Goal: Information Seeking & Learning: Learn about a topic

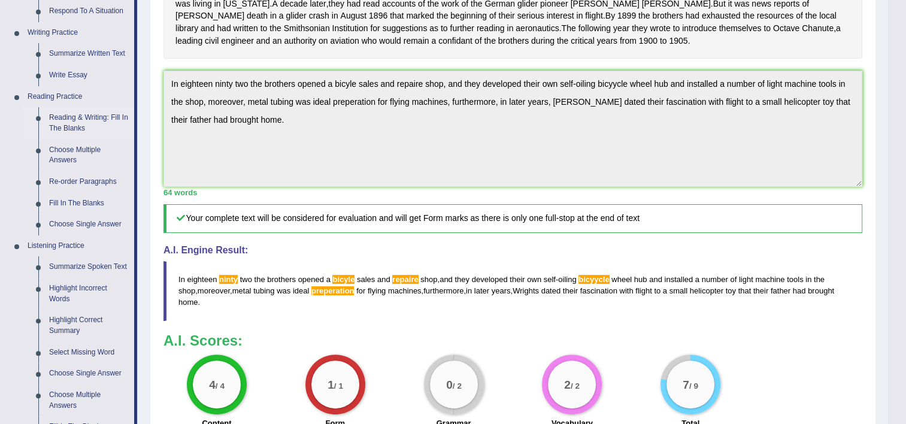
click at [81, 117] on link "Reading & Writing: Fill In The Blanks" at bounding box center [89, 123] width 90 height 32
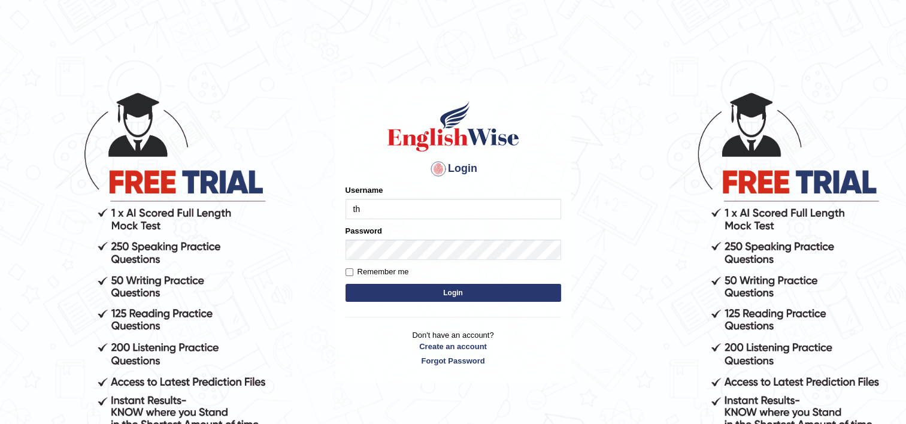
type input "Thilini_Dissanayake"
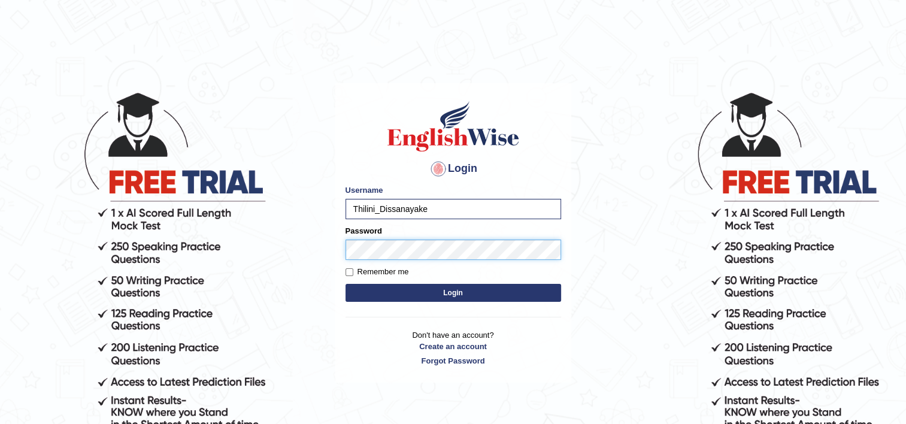
click at [346, 284] on button "Login" at bounding box center [454, 293] width 216 height 18
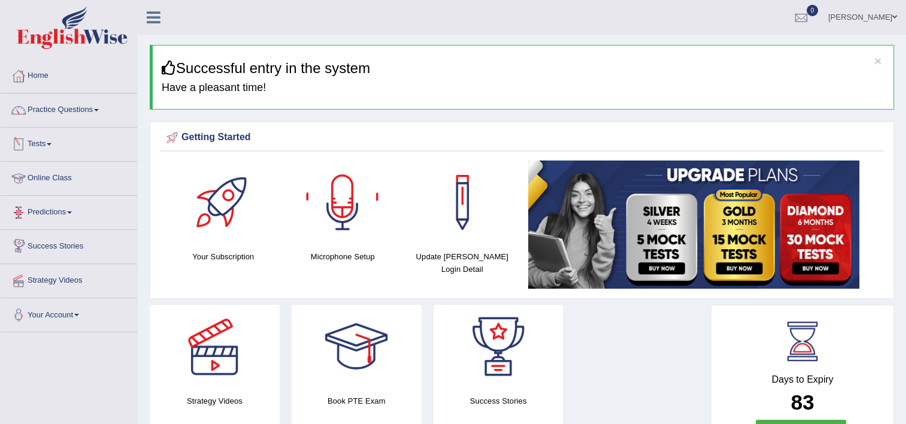
click at [43, 155] on link "Tests" at bounding box center [69, 143] width 137 height 30
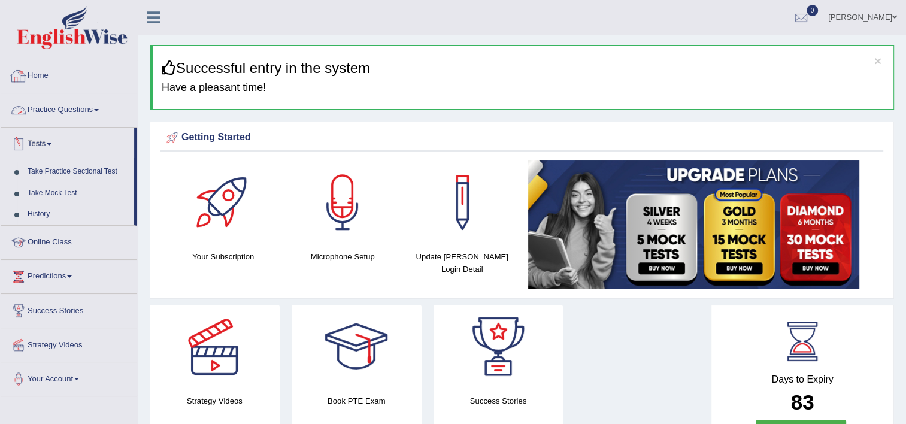
click at [55, 109] on link "Practice Questions" at bounding box center [69, 108] width 137 height 30
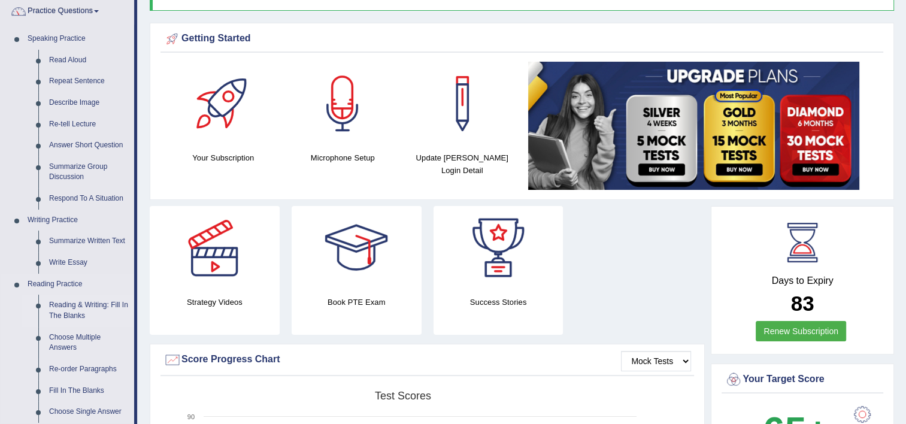
scroll to position [116, 0]
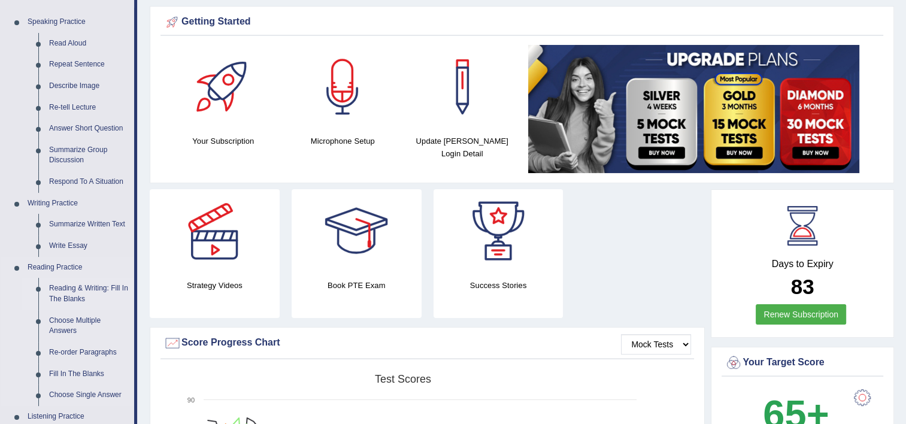
click at [92, 288] on link "Reading & Writing: Fill In The Blanks" at bounding box center [89, 294] width 90 height 32
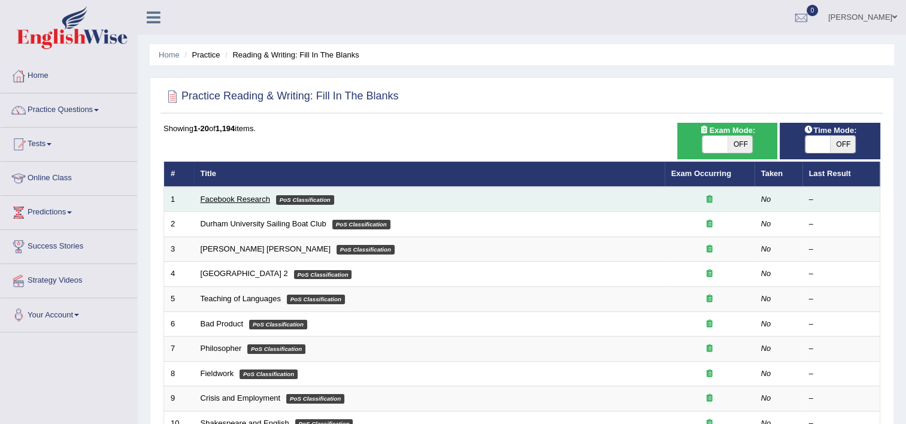
click at [264, 196] on link "Facebook Research" at bounding box center [235, 199] width 69 height 9
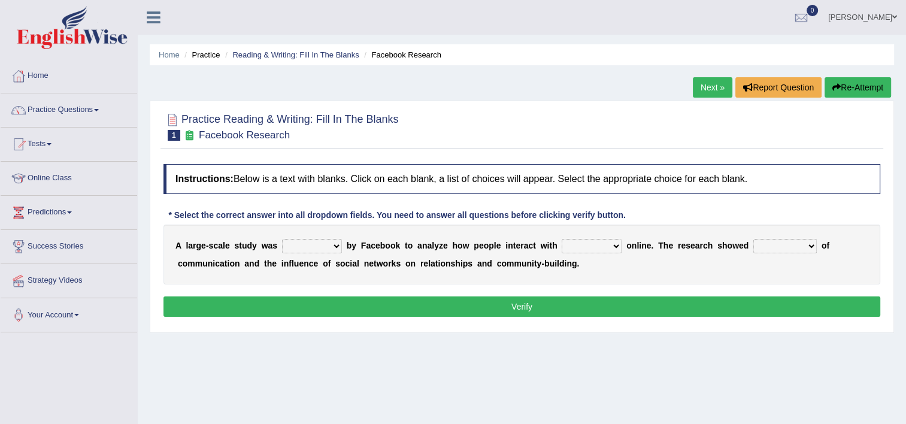
click at [596, 243] on select "together all each other another" at bounding box center [592, 246] width 60 height 14
select select "each other"
click at [562, 239] on select "together all each other another" at bounding box center [592, 246] width 60 height 14
click at [323, 246] on select "surveyed had asked made" at bounding box center [312, 246] width 60 height 14
select select "surveyed"
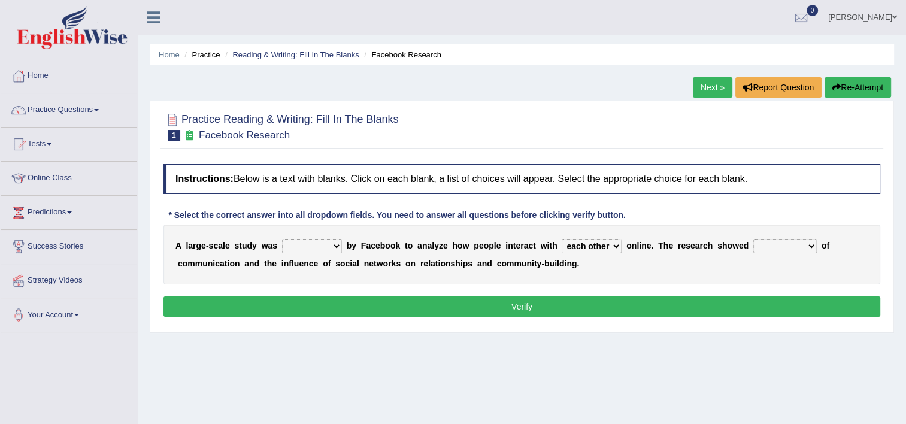
click at [282, 239] on select "surveyed had asked made" at bounding box center [312, 246] width 60 height 14
click at [762, 245] on select "advantages standards fellowships patterns" at bounding box center [784, 246] width 63 height 14
select select "patterns"
click at [753, 239] on select "advantages standards fellowships patterns" at bounding box center [784, 246] width 63 height 14
click at [677, 301] on button "Verify" at bounding box center [521, 306] width 717 height 20
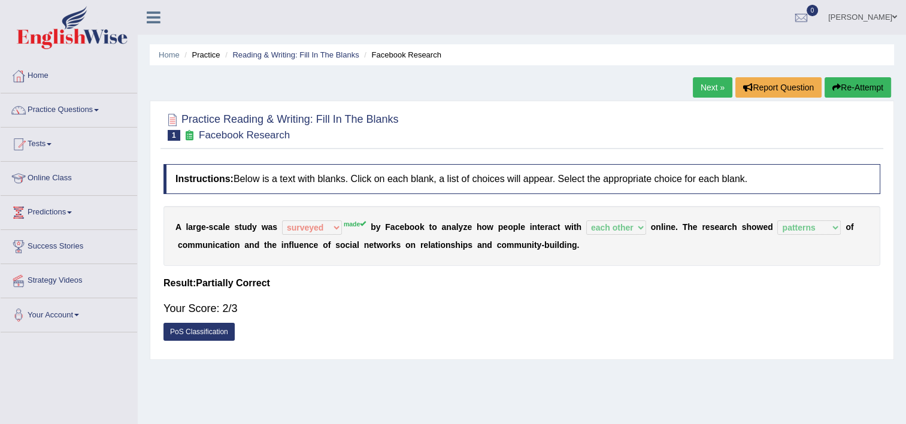
click at [209, 332] on link "PoS Classification" at bounding box center [198, 332] width 71 height 18
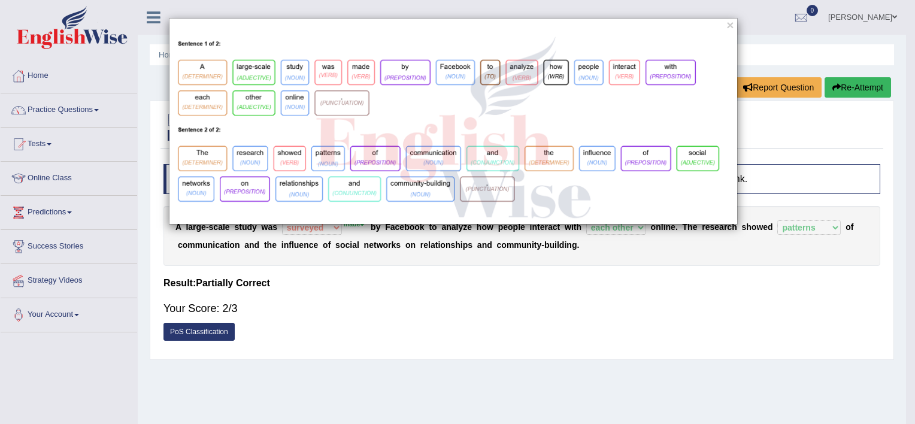
click at [254, 336] on div "×" at bounding box center [457, 212] width 915 height 424
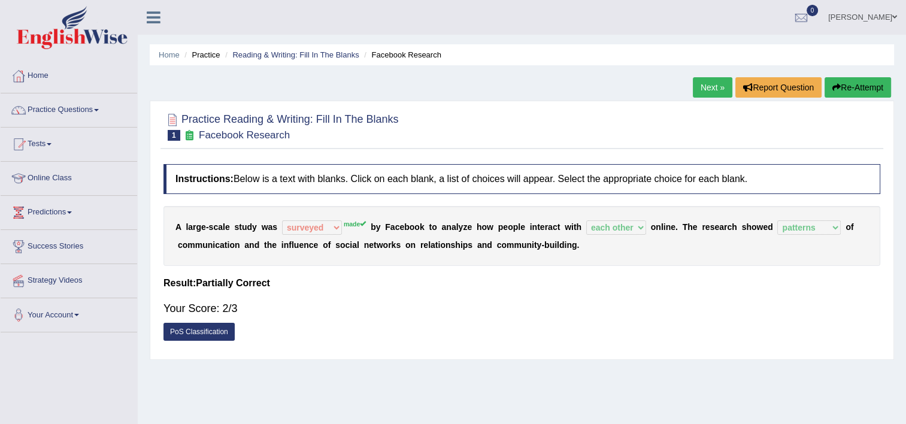
click at [226, 326] on link "PoS Classification" at bounding box center [198, 332] width 71 height 18
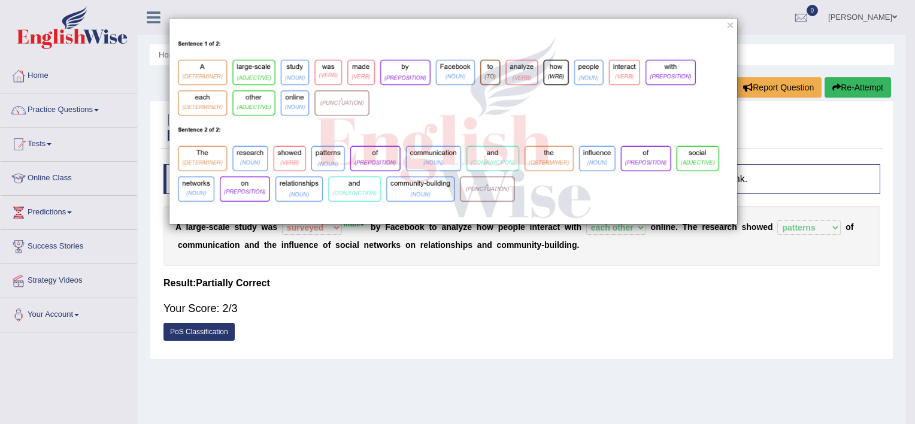
click at [287, 307] on div "×" at bounding box center [457, 212] width 915 height 424
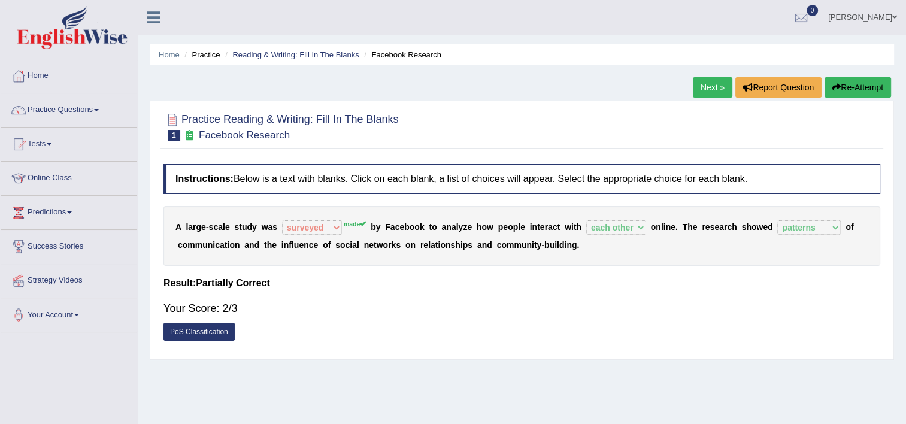
click at [222, 336] on link "PoS Classification" at bounding box center [198, 332] width 71 height 18
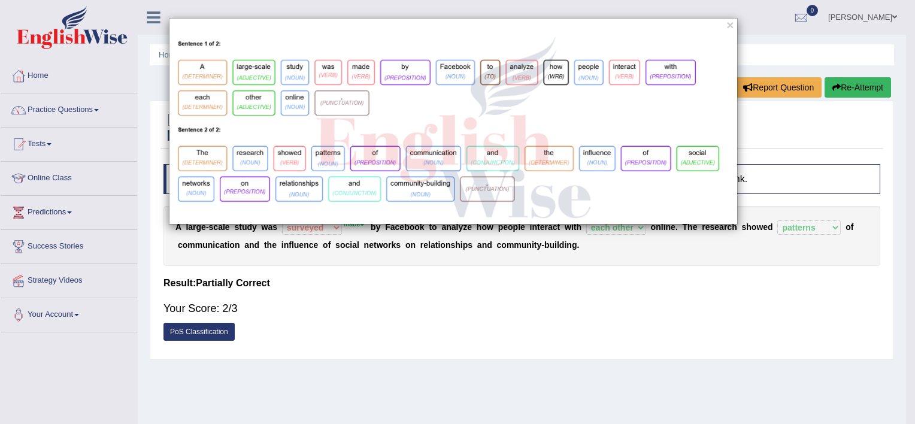
click at [299, 306] on div "×" at bounding box center [457, 212] width 915 height 424
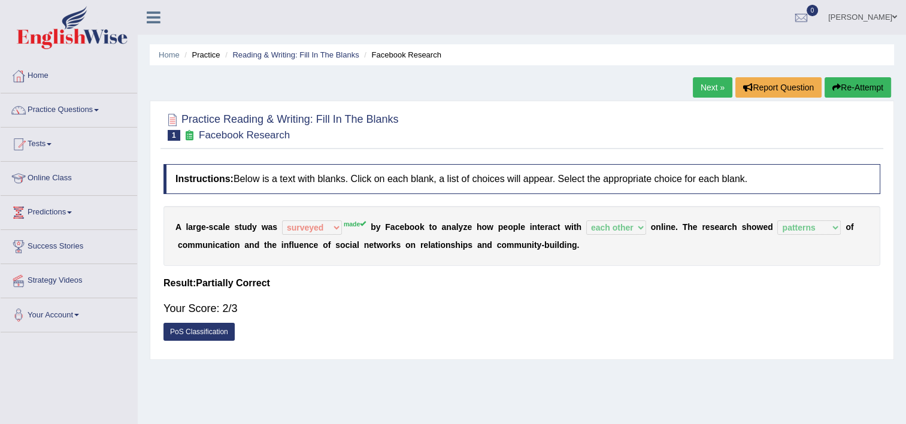
click at [719, 85] on link "Next »" at bounding box center [713, 87] width 40 height 20
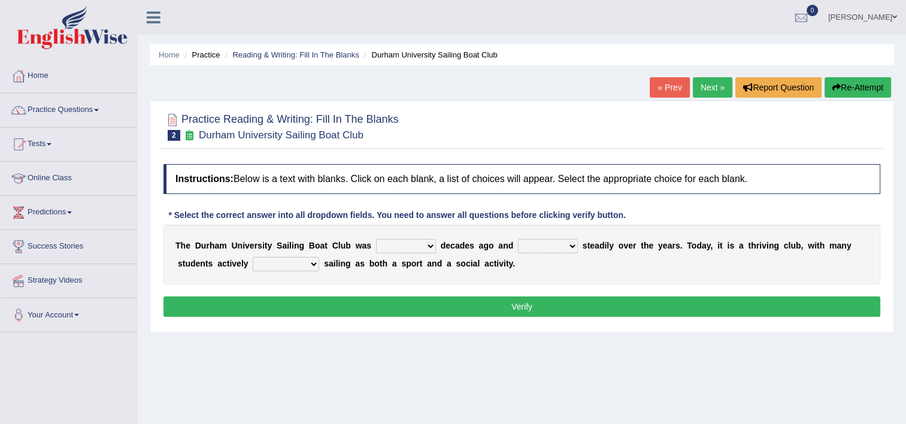
click at [401, 243] on select "found fund founded find" at bounding box center [406, 246] width 60 height 14
select select "found"
click at [376, 239] on select "found fund founded find" at bounding box center [406, 246] width 60 height 14
click at [556, 244] on select "grow growing has grown grown" at bounding box center [548, 246] width 60 height 14
select select "has grown"
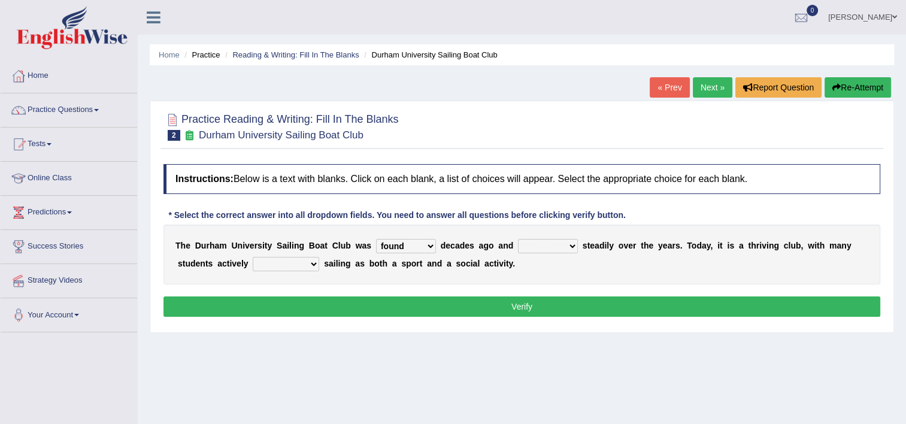
click at [518, 239] on select "grow growing has grown grown" at bounding box center [548, 246] width 60 height 14
click at [269, 264] on select "enjoy enjoyed are enjoying enjoying" at bounding box center [286, 264] width 66 height 14
select select "enjoying"
click at [253, 257] on select "enjoy enjoyed are enjoying enjoying" at bounding box center [286, 264] width 66 height 14
click at [256, 270] on select "enjoy enjoyed are enjoying enjoying" at bounding box center [286, 264] width 66 height 14
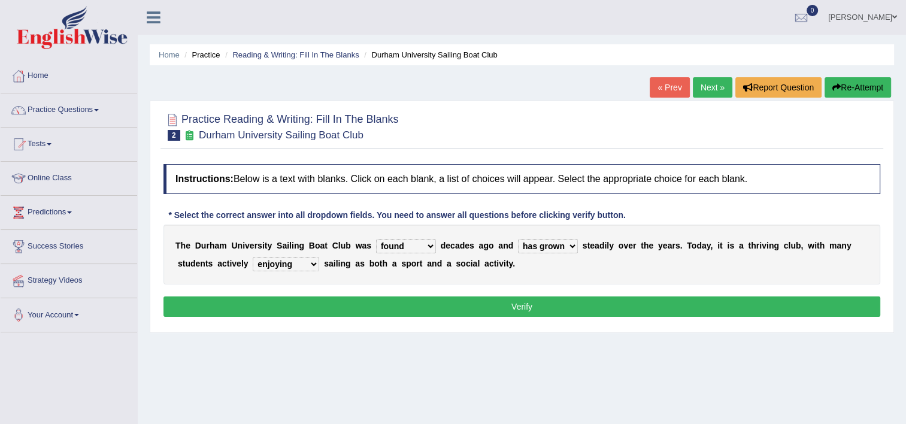
click at [272, 313] on button "Verify" at bounding box center [521, 306] width 717 height 20
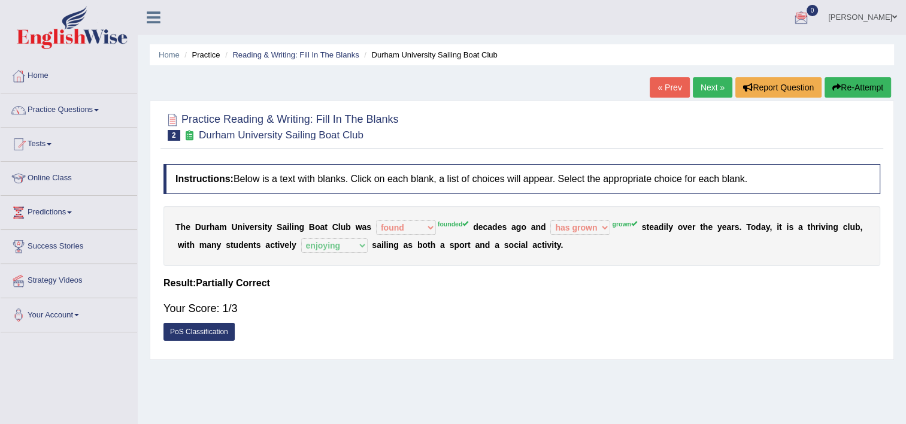
click at [208, 325] on link "PoS Classification" at bounding box center [198, 332] width 71 height 18
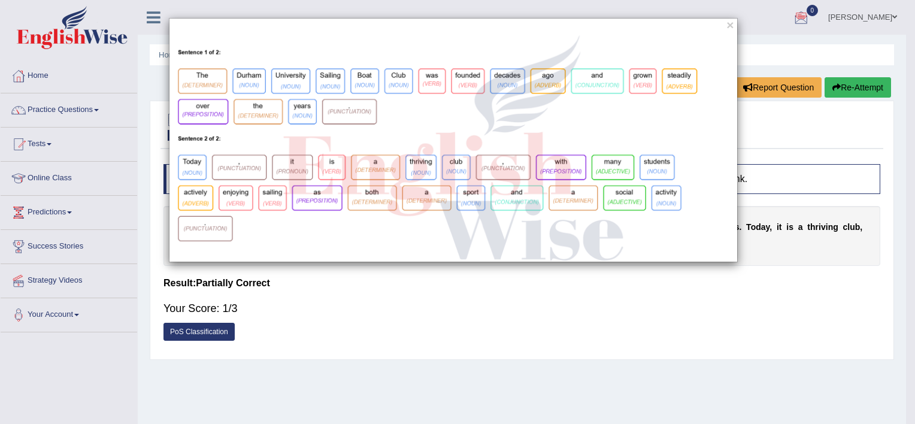
click at [213, 329] on div "×" at bounding box center [457, 212] width 915 height 424
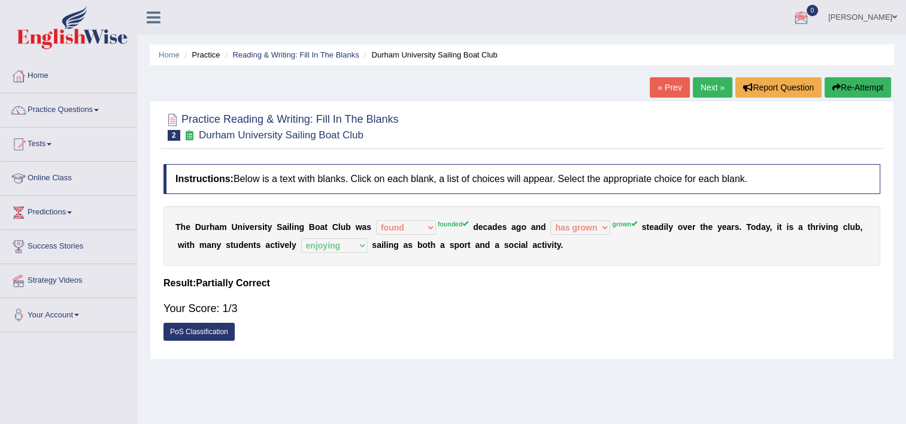
click at [216, 329] on link "PoS Classification" at bounding box center [198, 332] width 71 height 18
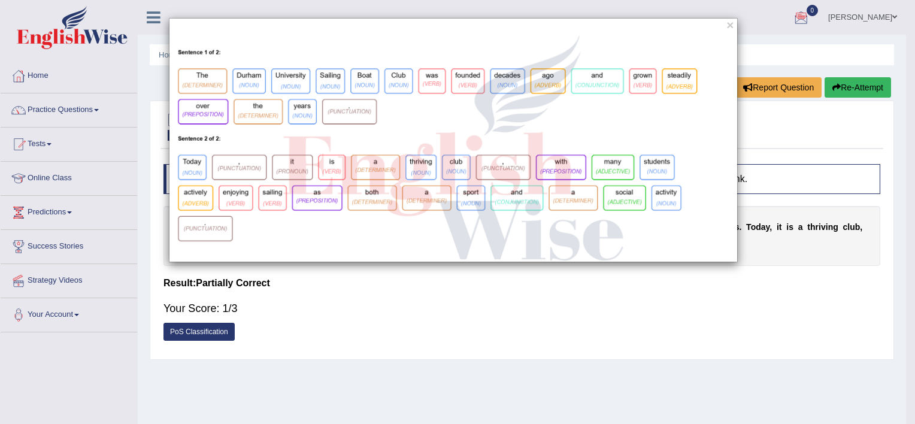
click at [317, 309] on div "×" at bounding box center [457, 212] width 915 height 424
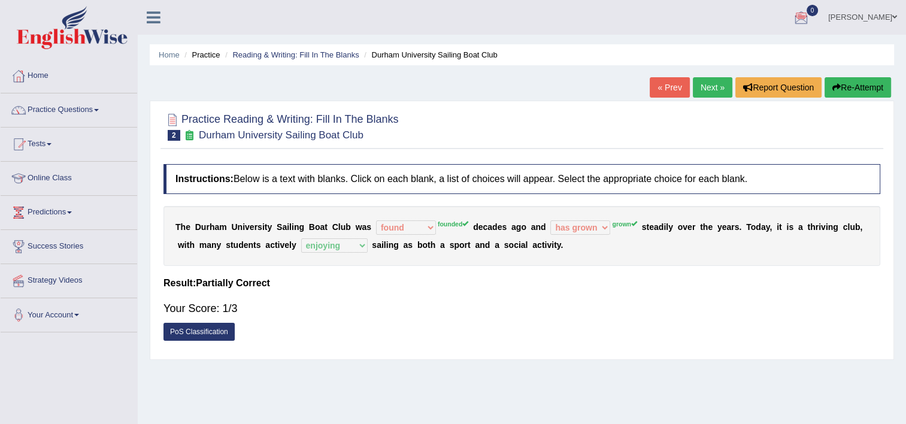
click at [696, 90] on link "Next »" at bounding box center [713, 87] width 40 height 20
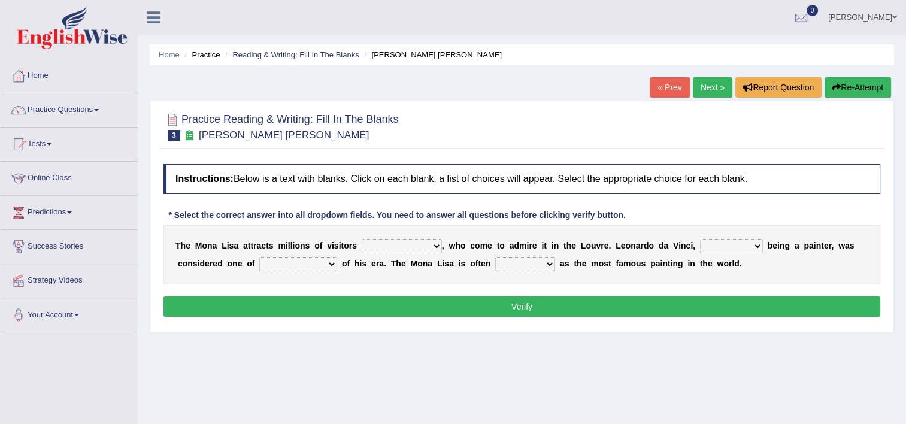
click at [407, 245] on select "around the year the all year all year round per year" at bounding box center [402, 246] width 80 height 14
select select "around the year"
click at [362, 239] on select "around the year the all year all year round per year" at bounding box center [402, 246] width 80 height 14
click at [259, 263] on select "better artists artist the better artist the best artists" at bounding box center [298, 264] width 78 height 14
select select "the best artists"
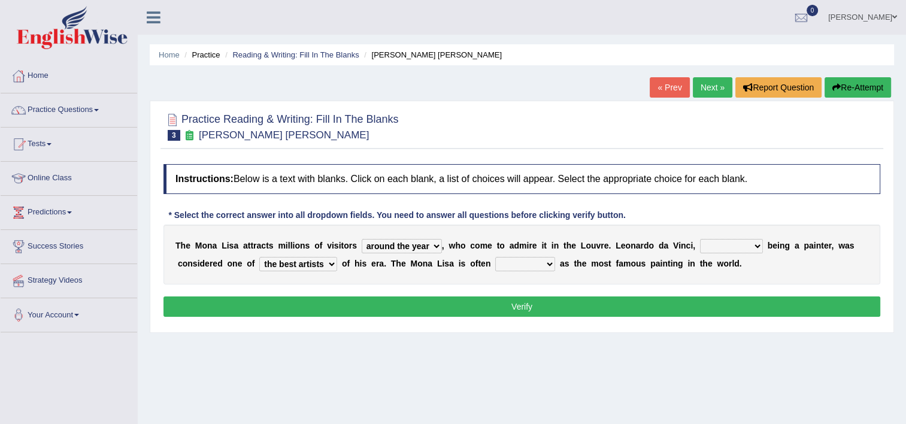
click at [259, 257] on select "better artists artist the better artist the best artists" at bounding box center [298, 264] width 78 height 14
click at [495, 264] on select "classified suggested predicted described" at bounding box center [525, 264] width 60 height 14
select select "classified"
click at [495, 257] on select "classified suggested predicted described" at bounding box center [525, 264] width 60 height 14
click at [700, 246] on select "rather than as much as as well as as long as" at bounding box center [731, 246] width 63 height 14
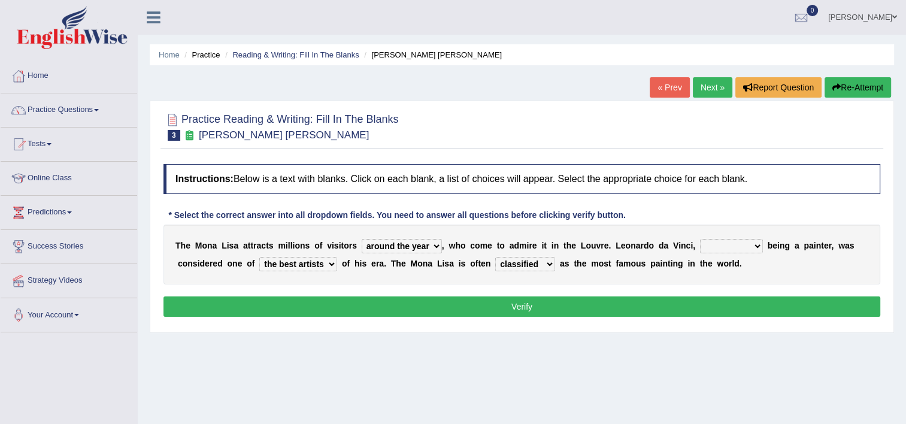
select select "rather than"
click at [700, 239] on select "rather than as much as as well as as long as" at bounding box center [731, 246] width 63 height 14
click at [658, 311] on button "Verify" at bounding box center [521, 306] width 717 height 20
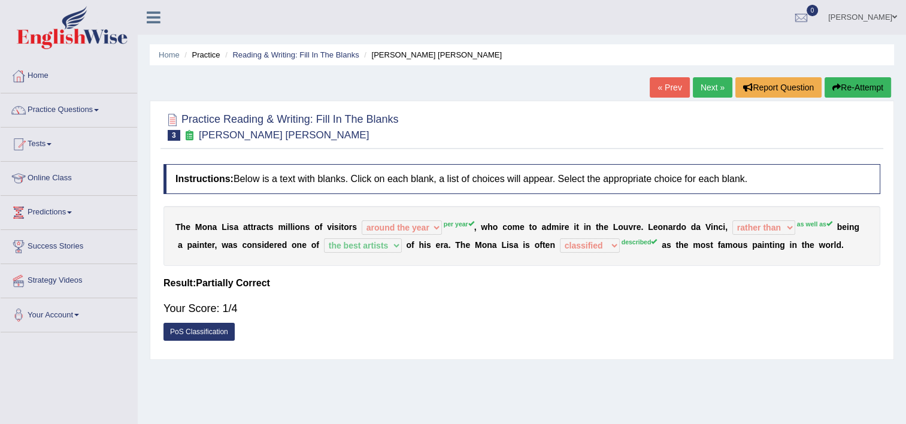
click at [216, 329] on link "PoS Classification" at bounding box center [198, 332] width 71 height 18
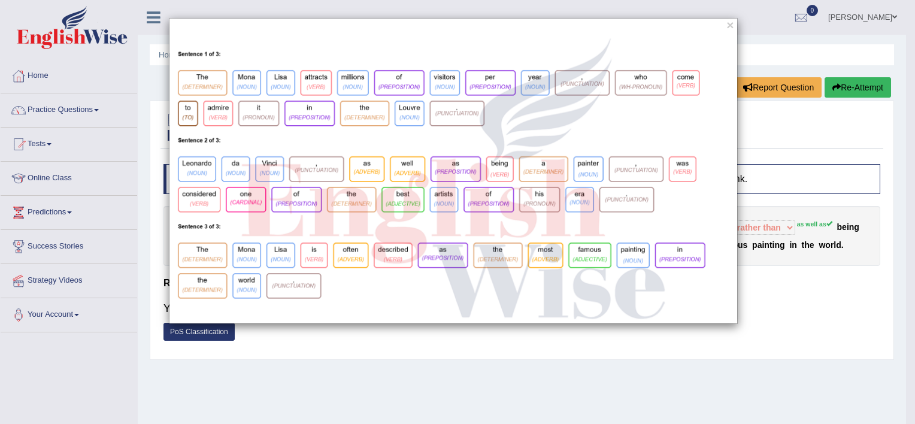
click at [301, 343] on div "×" at bounding box center [457, 212] width 915 height 424
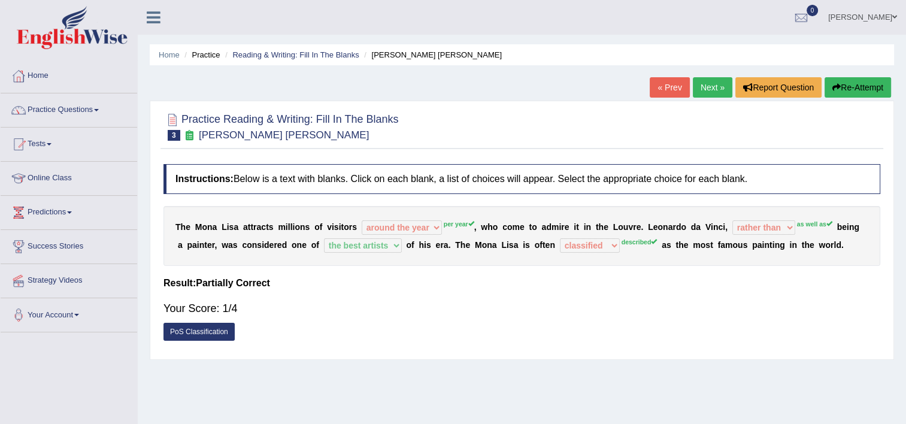
click at [208, 331] on link "PoS Classification" at bounding box center [198, 332] width 71 height 18
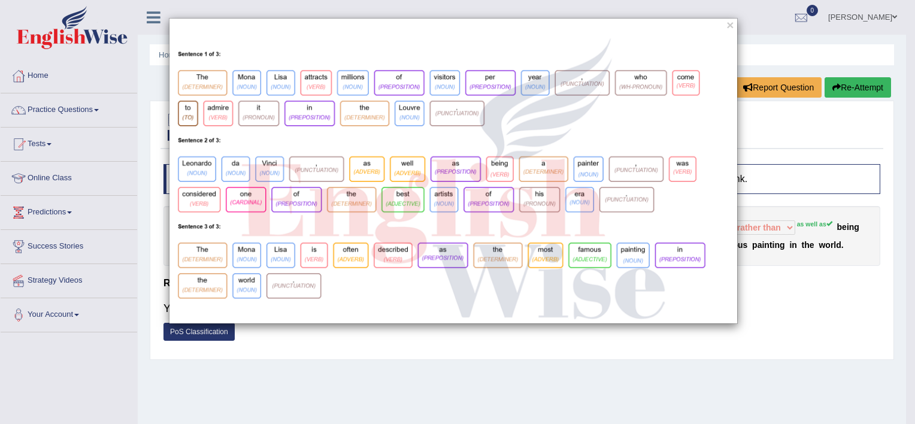
click at [272, 337] on div "×" at bounding box center [457, 212] width 915 height 424
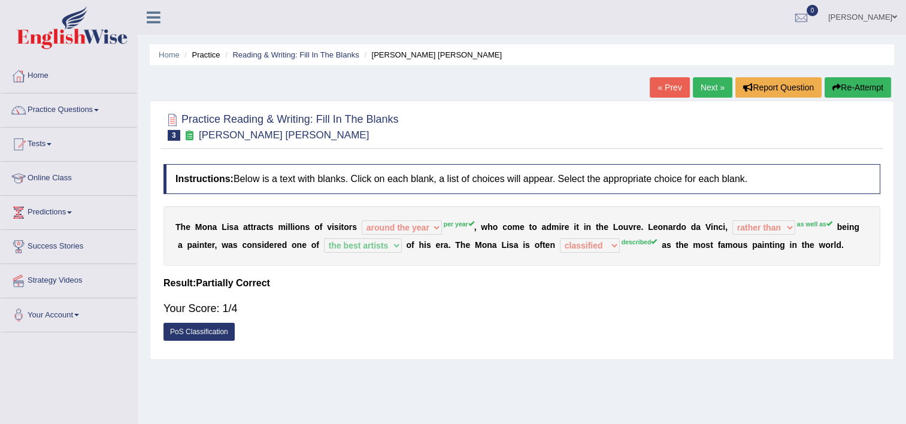
click at [218, 325] on link "PoS Classification" at bounding box center [198, 332] width 71 height 18
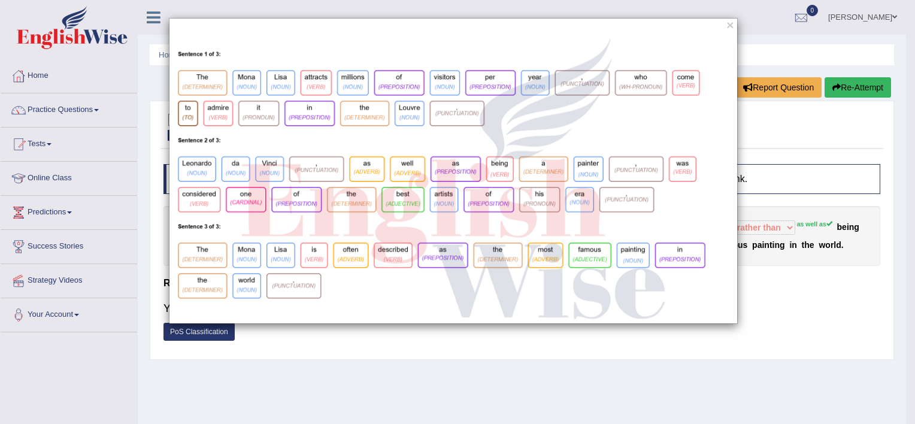
click at [364, 345] on div "×" at bounding box center [457, 212] width 915 height 424
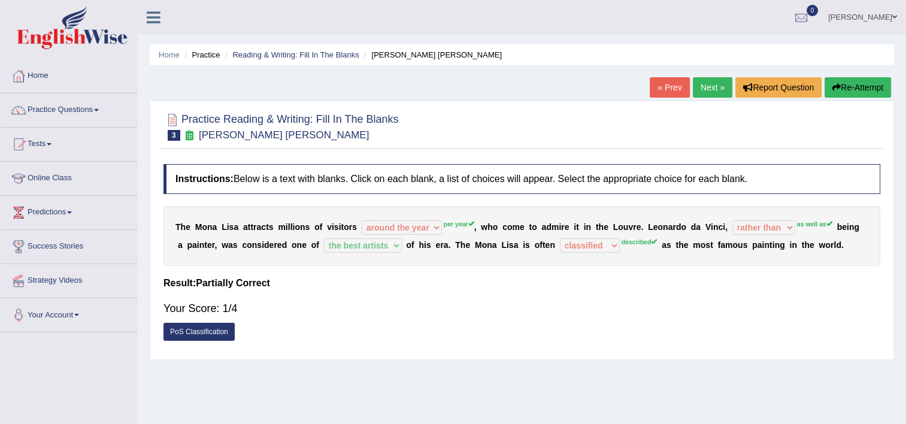
click at [204, 327] on link "PoS Classification" at bounding box center [198, 332] width 71 height 18
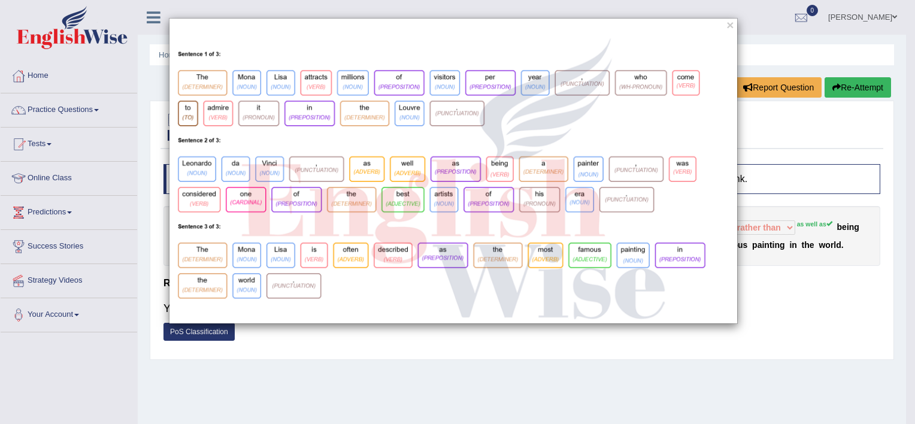
click at [389, 341] on div "×" at bounding box center [457, 212] width 915 height 424
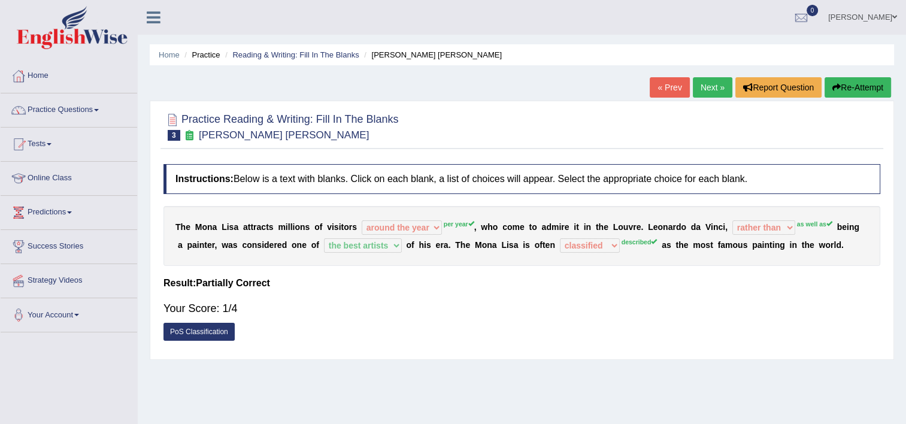
click at [709, 86] on link "Next »" at bounding box center [713, 87] width 40 height 20
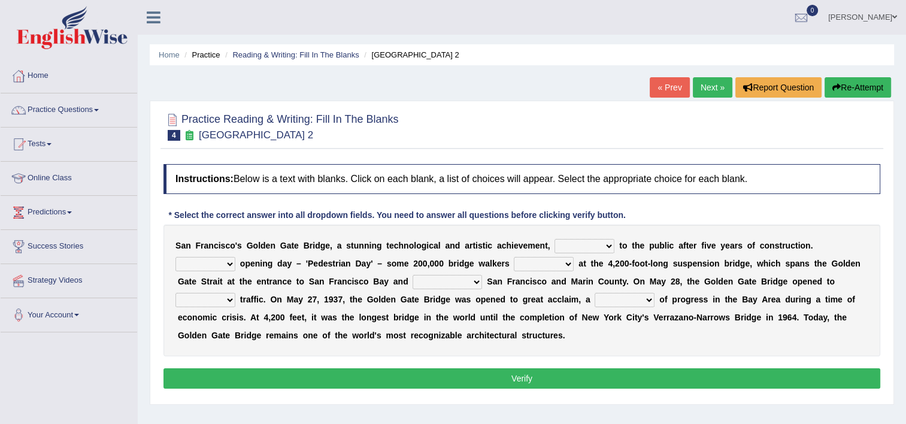
click at [555, 242] on select "opens closes appears equals" at bounding box center [585, 246] width 60 height 14
click at [235, 257] on select "On During Since When" at bounding box center [205, 264] width 60 height 14
select select "On"
click at [235, 257] on select "On During Since When" at bounding box center [205, 264] width 60 height 14
click at [514, 265] on select "stationed looked marveled laughed" at bounding box center [544, 264] width 60 height 14
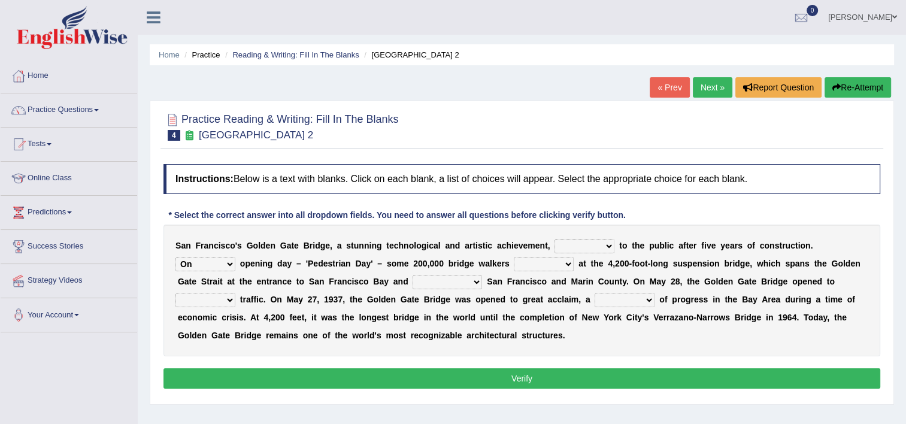
click at [514, 265] on select "stationed looked marveled laughed" at bounding box center [544, 264] width 60 height 14
click at [413, 281] on select "separates connects channels differentiates" at bounding box center [447, 282] width 69 height 14
click at [413, 279] on select "separates connects channels differentiates" at bounding box center [447, 282] width 69 height 14
click at [413, 282] on select "separates connects channels differentiates" at bounding box center [447, 282] width 69 height 14
select select "connects"
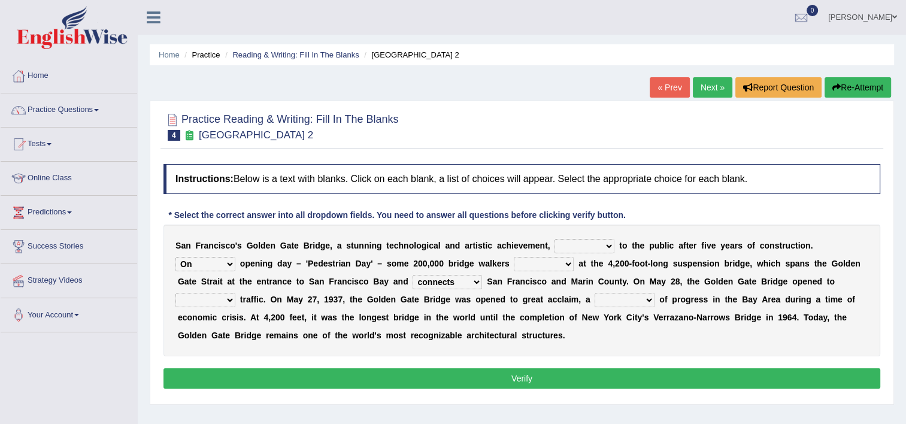
click at [413, 275] on select "separates connects channels differentiates" at bounding box center [447, 282] width 69 height 14
click at [514, 263] on select "stationed looked marveled laughed" at bounding box center [544, 264] width 60 height 14
select select "stationed"
click at [514, 257] on select "stationed looked marveled laughed" at bounding box center [544, 264] width 60 height 14
click at [555, 249] on select "opens closes appears equals" at bounding box center [585, 246] width 60 height 14
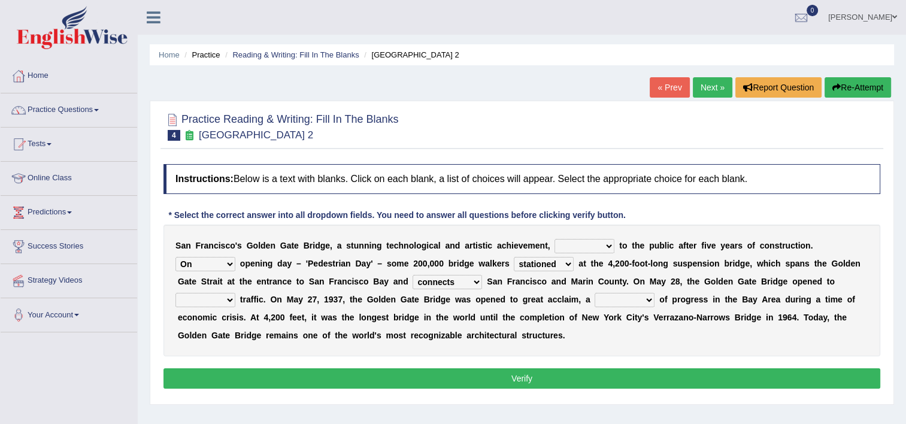
select select "opens"
click at [555, 239] on select "opens closes appears equals" at bounding box center [585, 246] width 60 height 14
click at [235, 293] on select "aquatic vehicular airborne watertight" at bounding box center [205, 300] width 60 height 14
click at [235, 257] on select "On During Since When" at bounding box center [205, 264] width 60 height 14
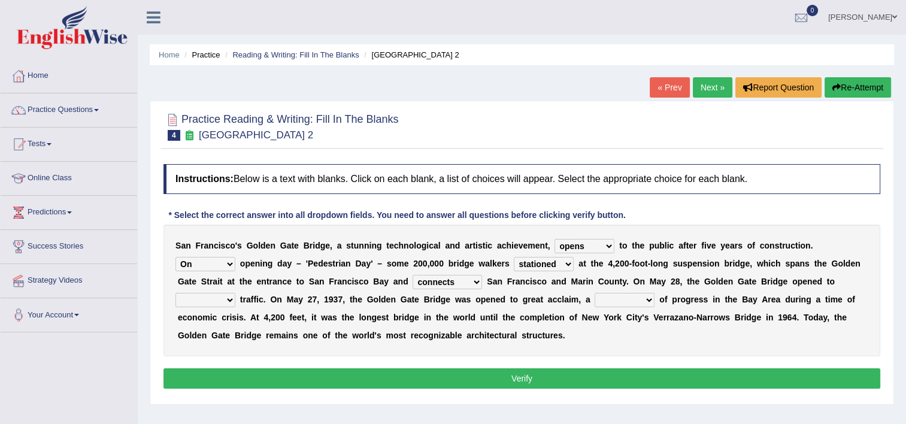
click at [413, 281] on select "separates connects channels differentiates" at bounding box center [447, 282] width 69 height 14
click at [235, 293] on select "aquatic vehicular airborne watertight" at bounding box center [205, 300] width 60 height 14
select select "vehicular"
click at [235, 293] on select "aquatic vehicular airborne watertight" at bounding box center [205, 300] width 60 height 14
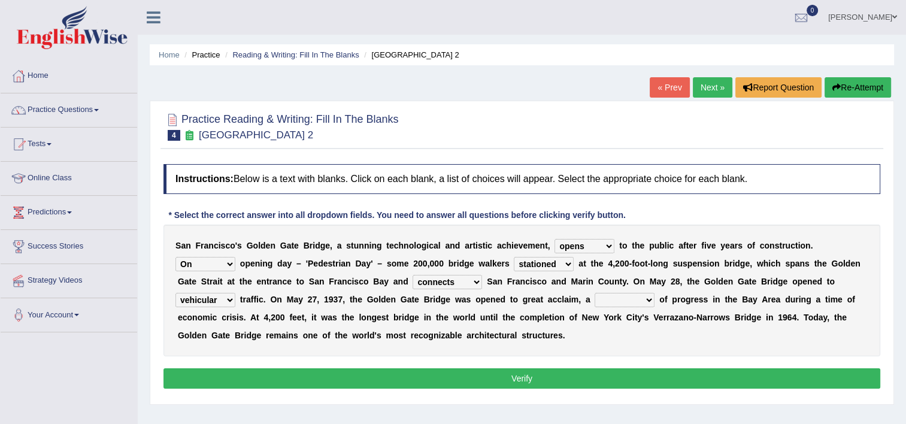
click at [413, 283] on select "separates connects channels differentiates" at bounding box center [447, 282] width 69 height 14
click at [559, 250] on select "opens closes appears equals" at bounding box center [585, 246] width 60 height 14
click at [514, 261] on select "stationed looked marveled laughed" at bounding box center [544, 264] width 60 height 14
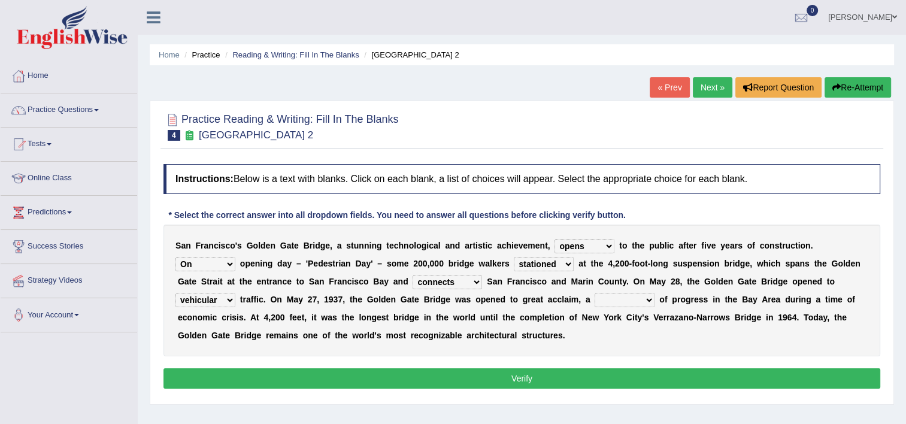
select select "marveled"
click at [514, 257] on select "stationed looked marveled laughed" at bounding box center [544, 264] width 60 height 14
click at [595, 297] on select "denial symbol technique yield" at bounding box center [625, 300] width 60 height 14
select select "symbol"
click at [595, 293] on select "denial symbol technique yield" at bounding box center [625, 300] width 60 height 14
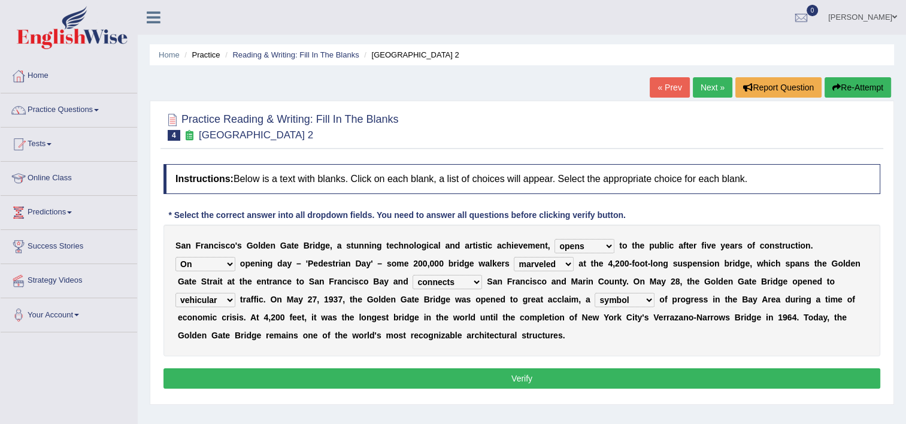
click at [488, 375] on button "Verify" at bounding box center [521, 378] width 717 height 20
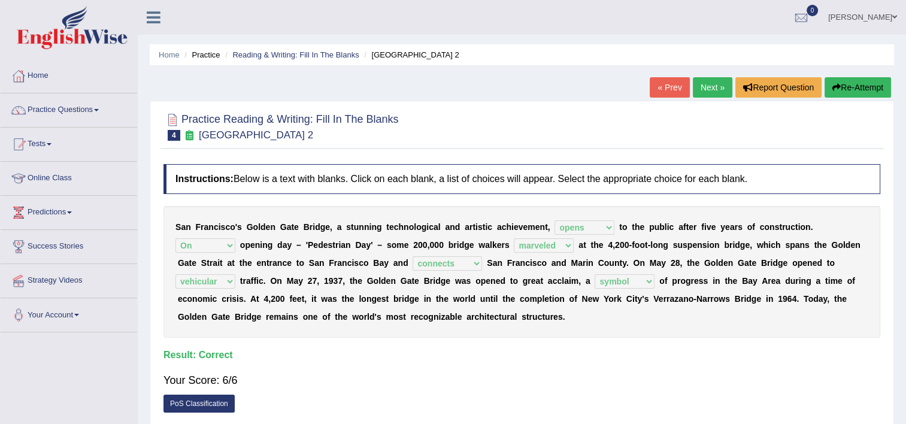
scroll to position [120, 0]
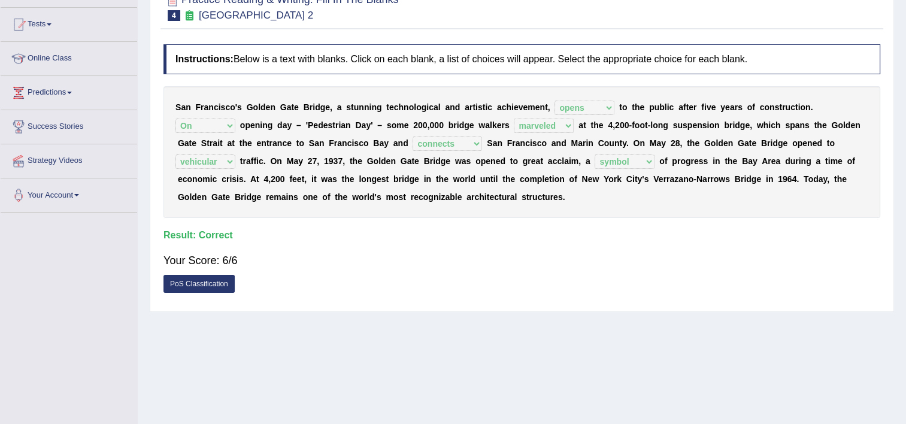
click at [186, 287] on link "PoS Classification" at bounding box center [198, 284] width 71 height 18
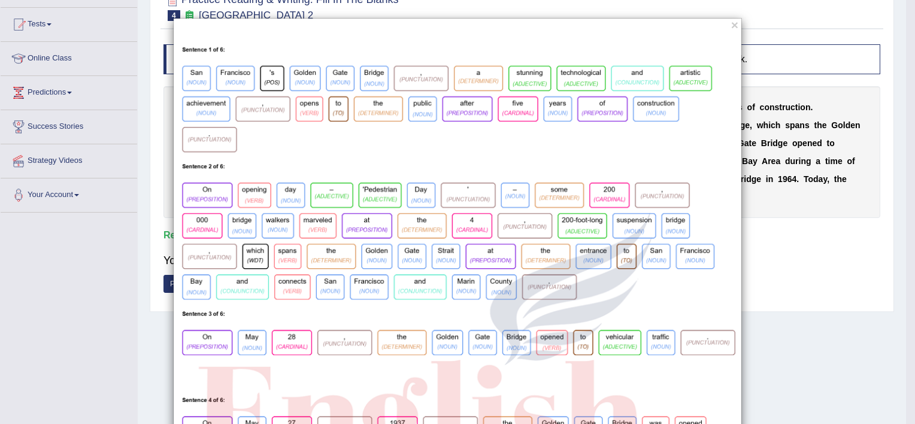
click at [801, 293] on div "×" at bounding box center [457, 376] width 915 height 717
click at [768, 285] on div "×" at bounding box center [457, 376] width 915 height 717
click at [737, 22] on div "×" at bounding box center [457, 376] width 569 height 717
click at [726, 25] on div "×" at bounding box center [457, 376] width 569 height 717
click at [731, 25] on button "×" at bounding box center [734, 25] width 7 height 13
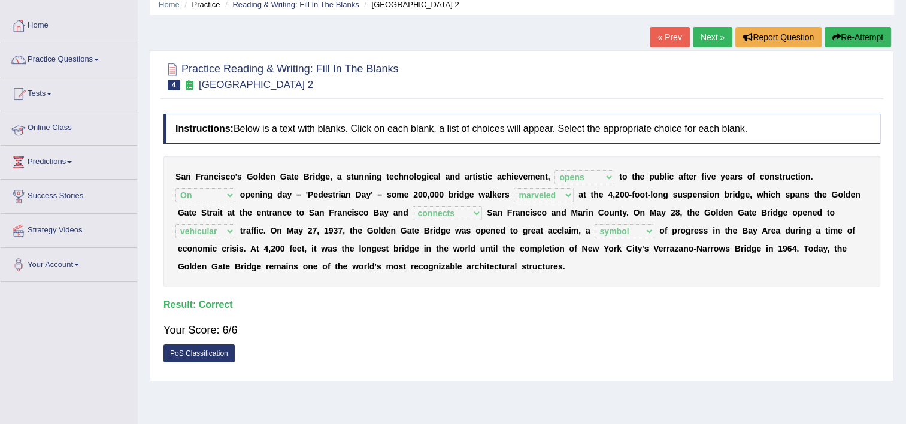
scroll to position [0, 0]
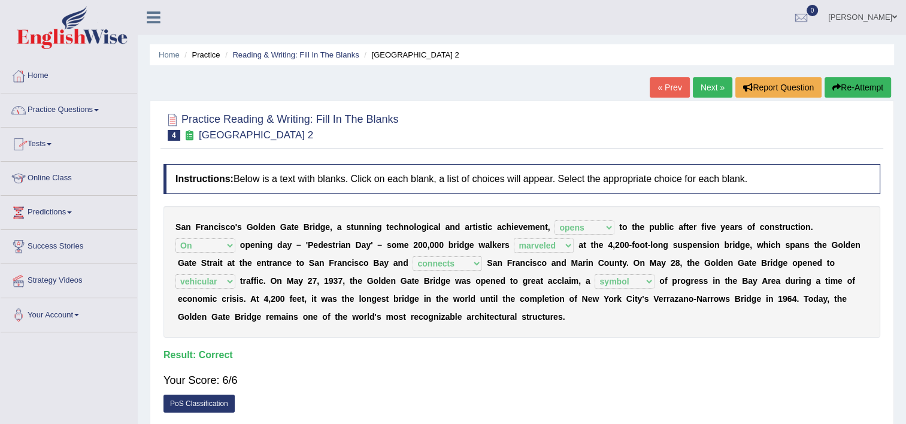
click at [84, 103] on link "Practice Questions" at bounding box center [69, 108] width 137 height 30
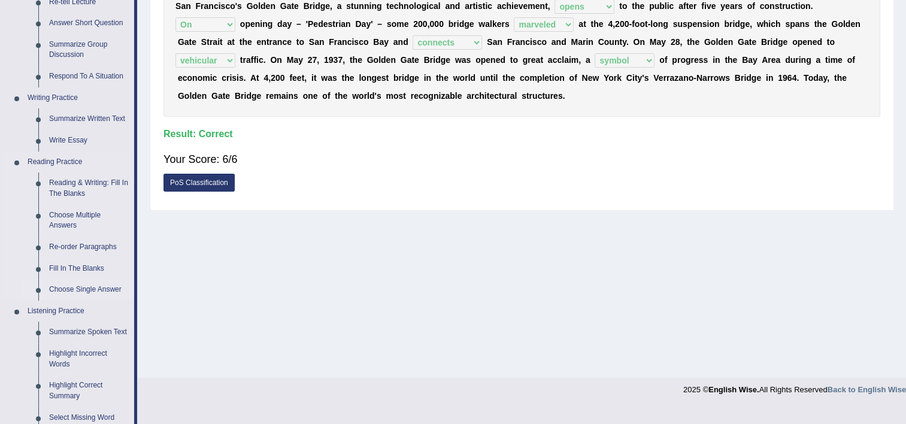
scroll to position [299, 0]
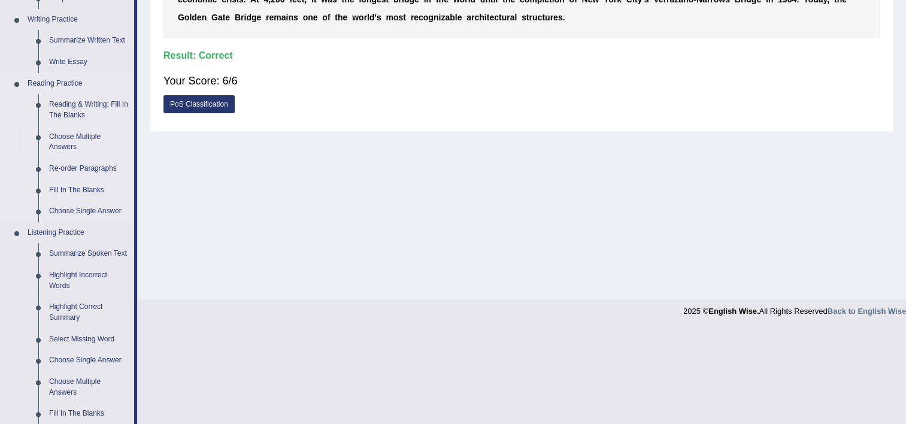
click at [89, 135] on link "Choose Multiple Answers" at bounding box center [89, 142] width 90 height 32
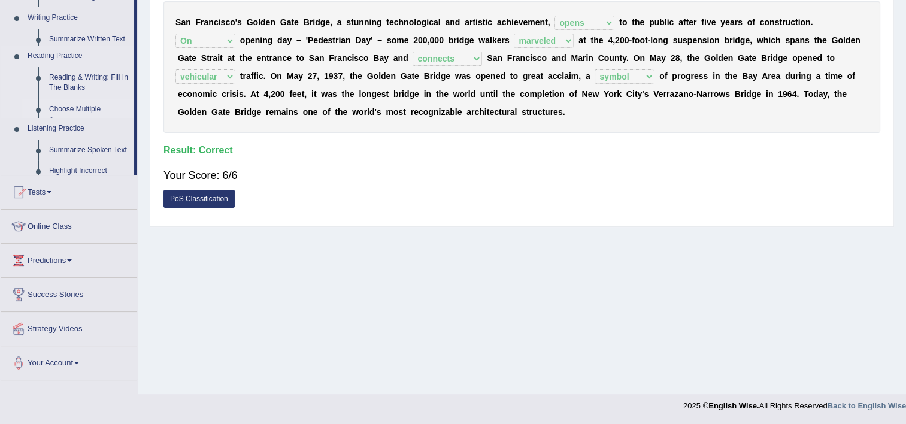
scroll to position [205, 0]
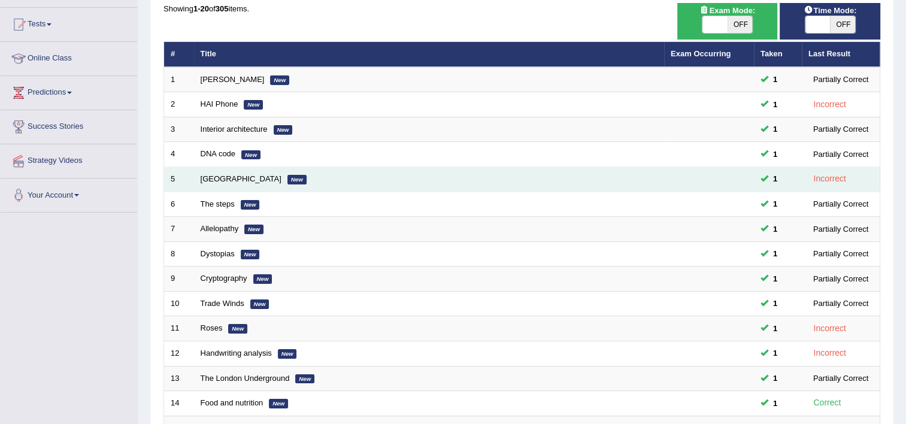
scroll to position [359, 0]
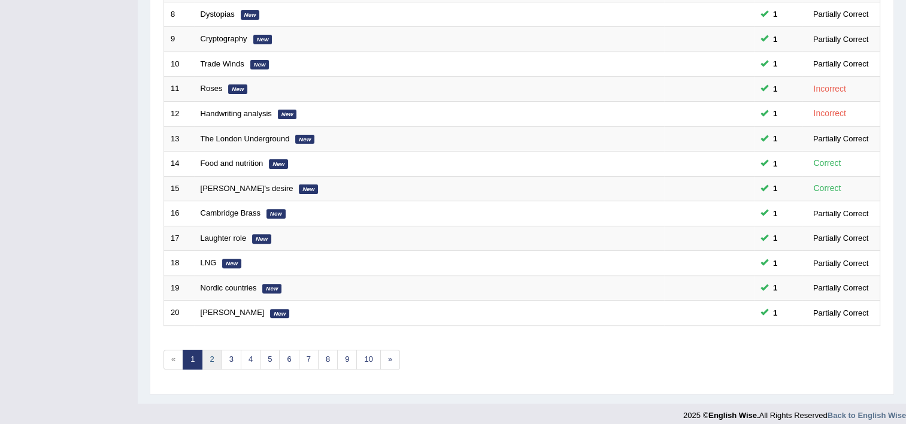
click at [216, 357] on link "2" at bounding box center [212, 360] width 20 height 20
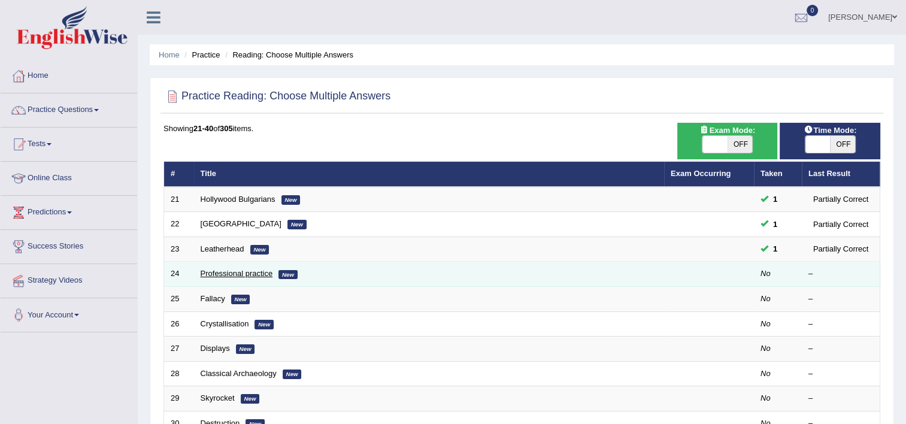
click at [259, 271] on link "Professional practice" at bounding box center [237, 273] width 72 height 9
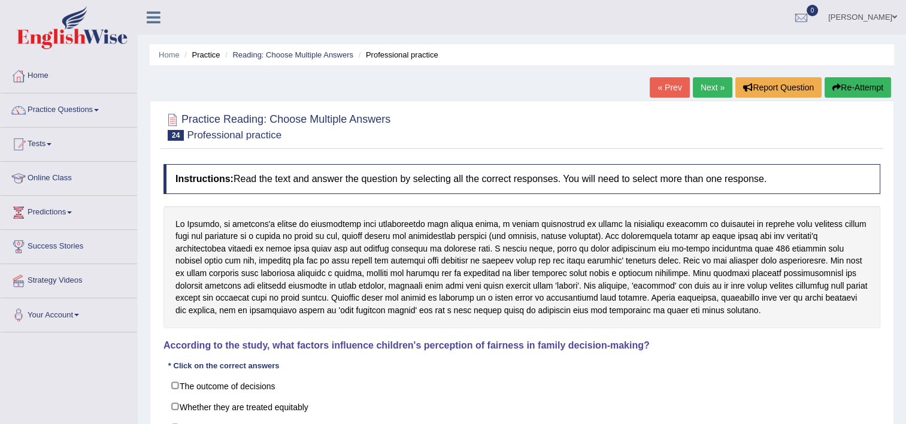
scroll to position [120, 0]
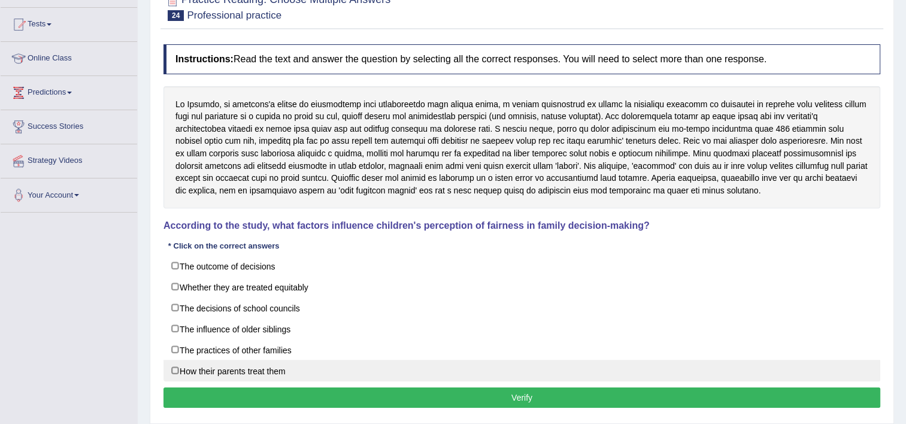
click at [181, 368] on label "How their parents treat them" at bounding box center [521, 371] width 717 height 22
checkbox input "true"
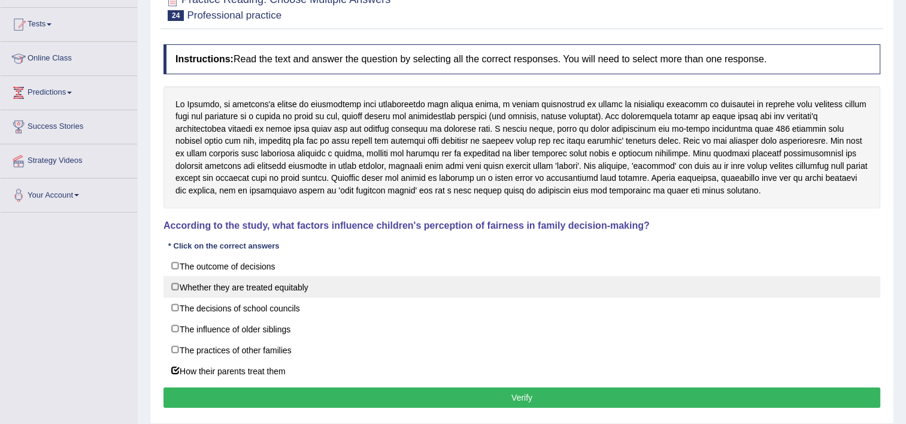
click at [226, 289] on label "Whether they are treated equitably" at bounding box center [521, 287] width 717 height 22
checkbox input "true"
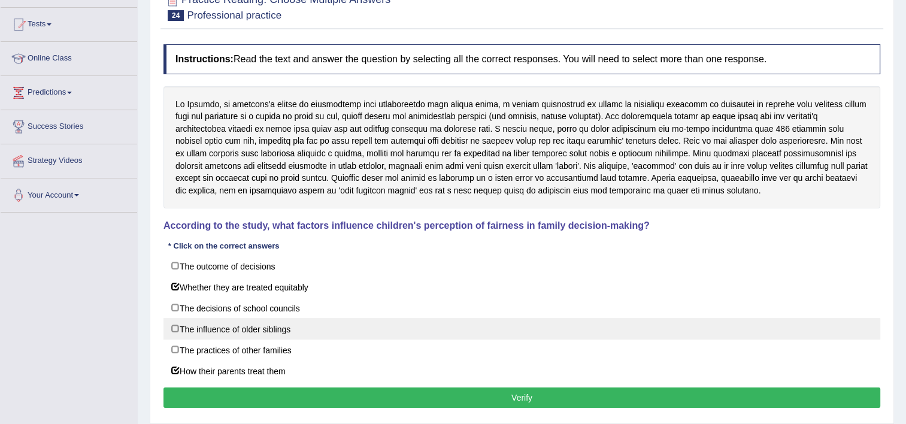
click at [248, 331] on label "The influence of older siblings" at bounding box center [521, 329] width 717 height 22
checkbox input "true"
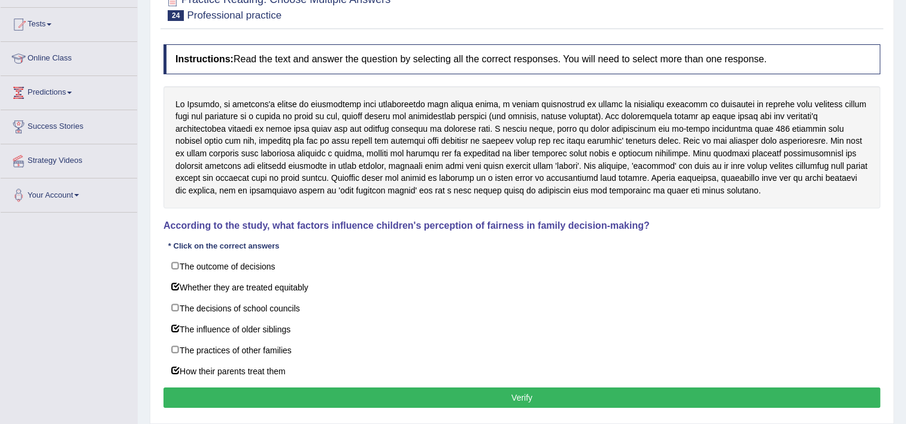
click at [495, 401] on button "Verify" at bounding box center [521, 397] width 717 height 20
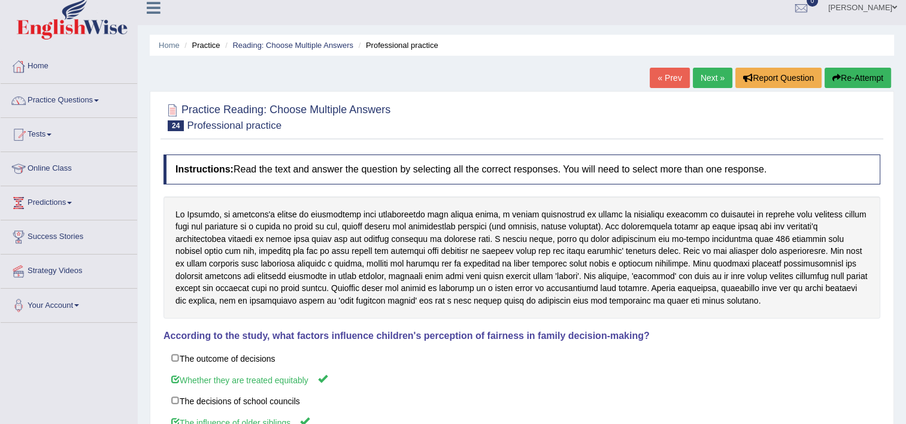
scroll to position [0, 0]
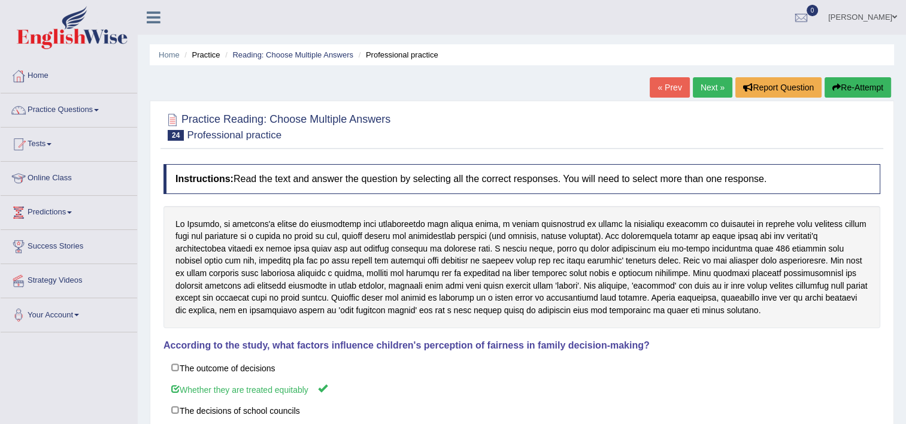
click at [705, 86] on link "Next »" at bounding box center [713, 87] width 40 height 20
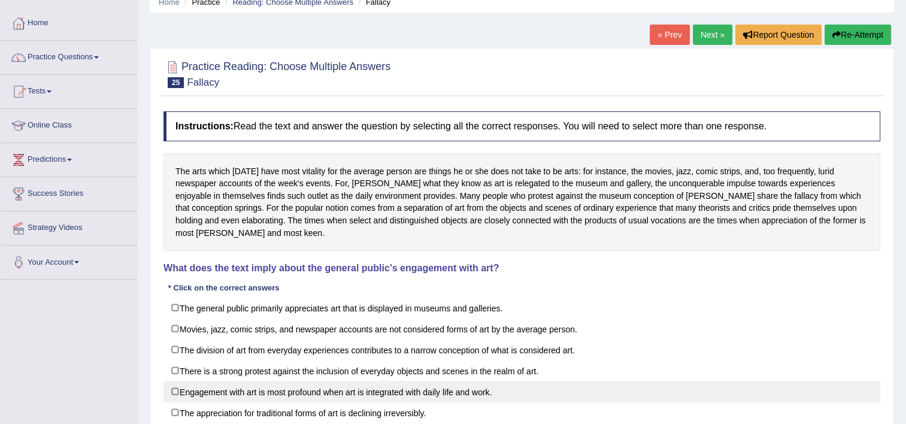
scroll to position [60, 0]
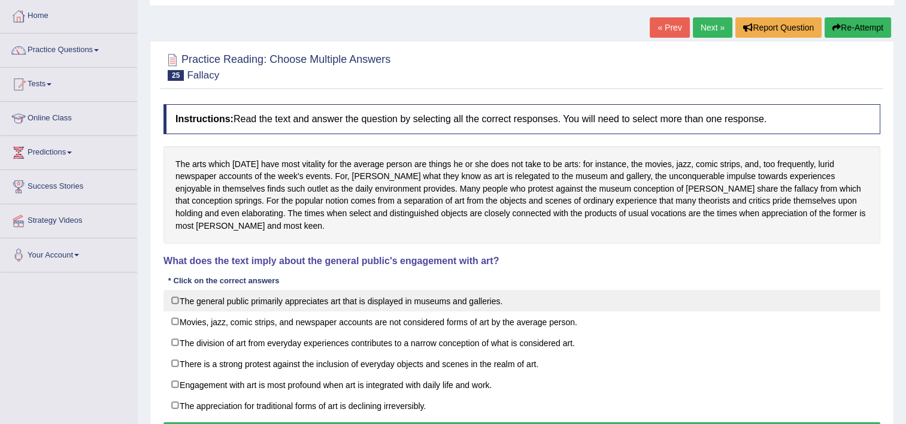
click at [294, 290] on label "The general public primarily appreciates art that is displayed in museums and g…" at bounding box center [521, 301] width 717 height 22
checkbox input "true"
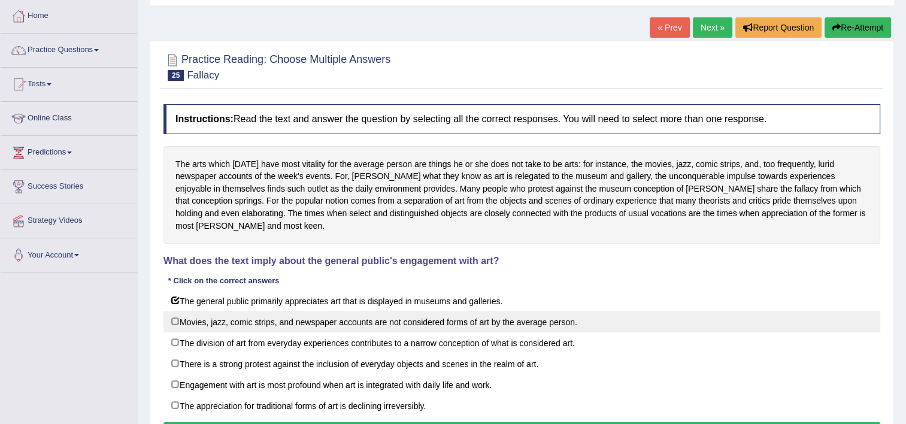
click at [320, 311] on label "Movies, jazz, comic strips, and newspaper accounts are not considered forms of …" at bounding box center [521, 322] width 717 height 22
checkbox input "true"
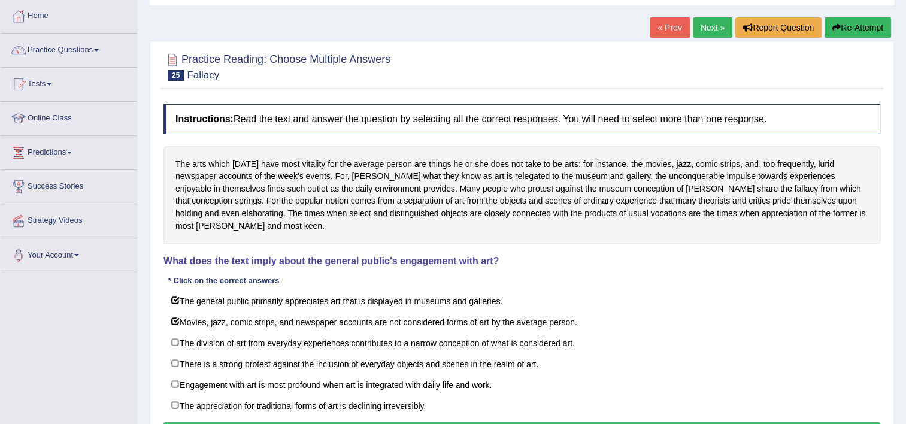
click at [439, 422] on button "Verify" at bounding box center [521, 432] width 717 height 20
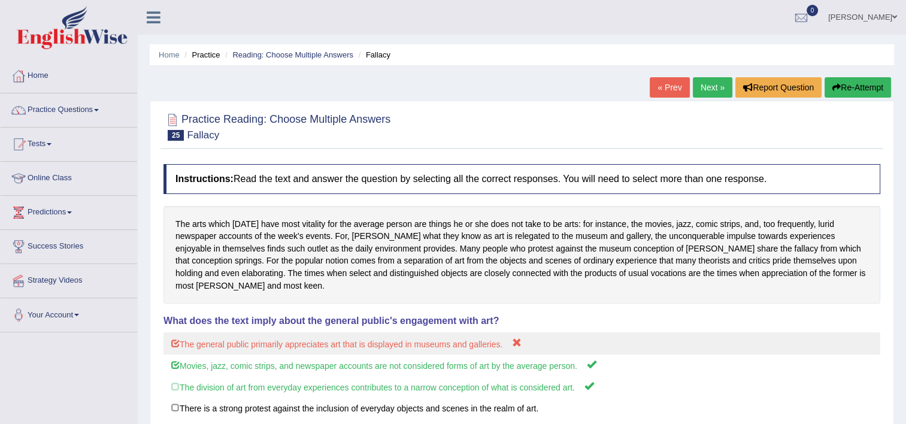
scroll to position [0, 0]
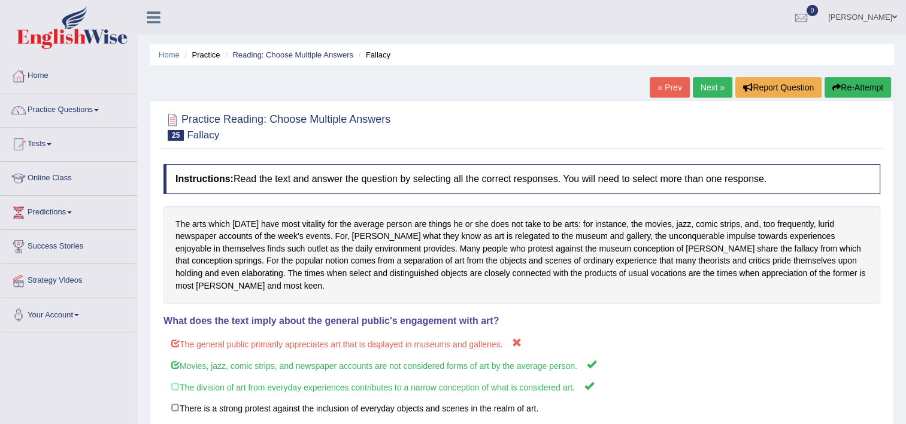
click at [709, 82] on link "Next »" at bounding box center [713, 87] width 40 height 20
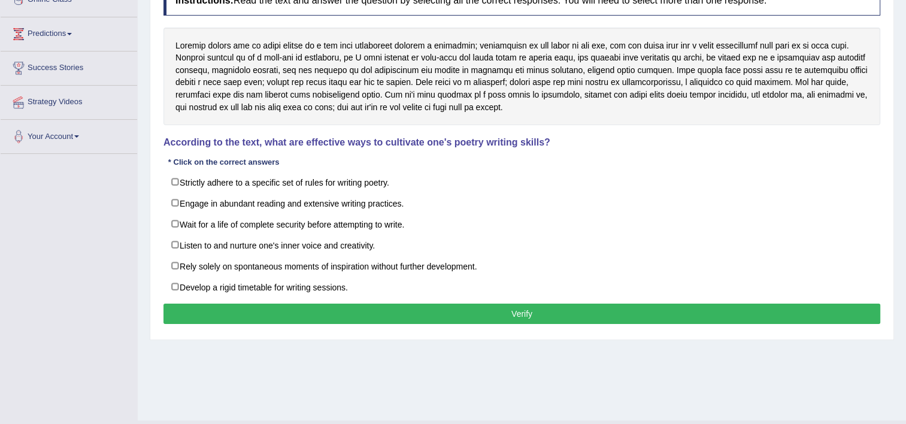
scroll to position [180, 0]
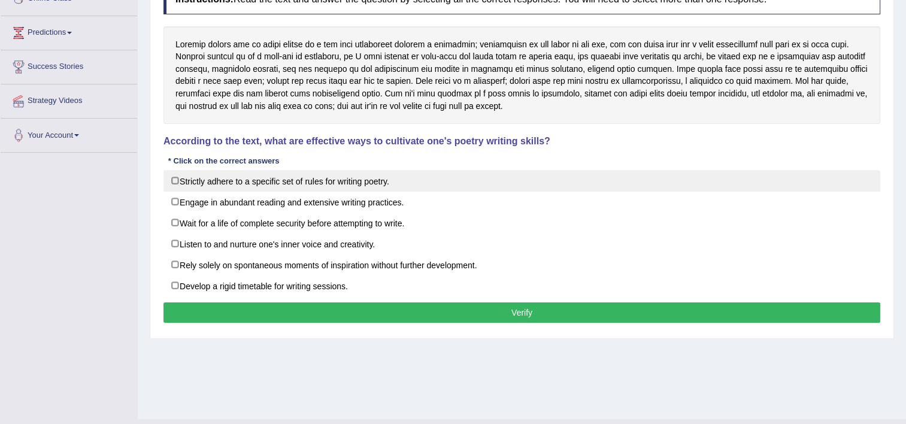
click at [299, 183] on label "Strictly adhere to a specific set of rules for writing poetry." at bounding box center [521, 181] width 717 height 22
checkbox input "true"
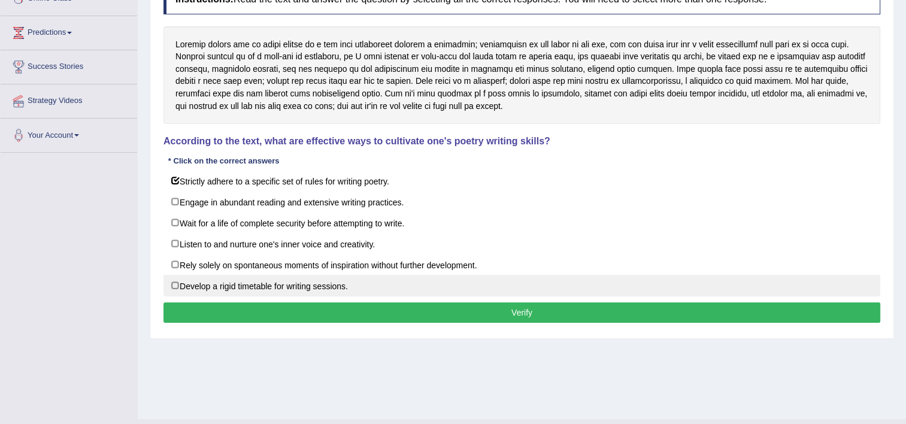
click at [267, 287] on label "Develop a rigid timetable for writing sessions." at bounding box center [521, 286] width 717 height 22
checkbox input "true"
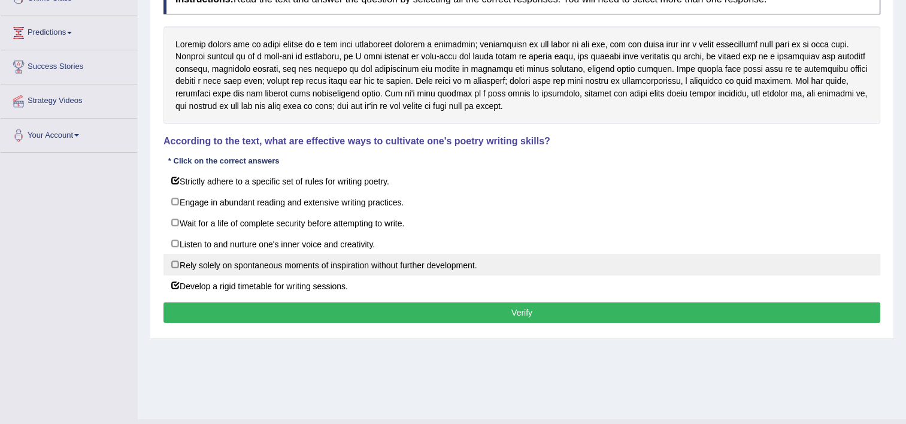
click at [317, 262] on label "Rely solely on spontaneous moments of inspiration without further development." at bounding box center [521, 265] width 717 height 22
checkbox input "true"
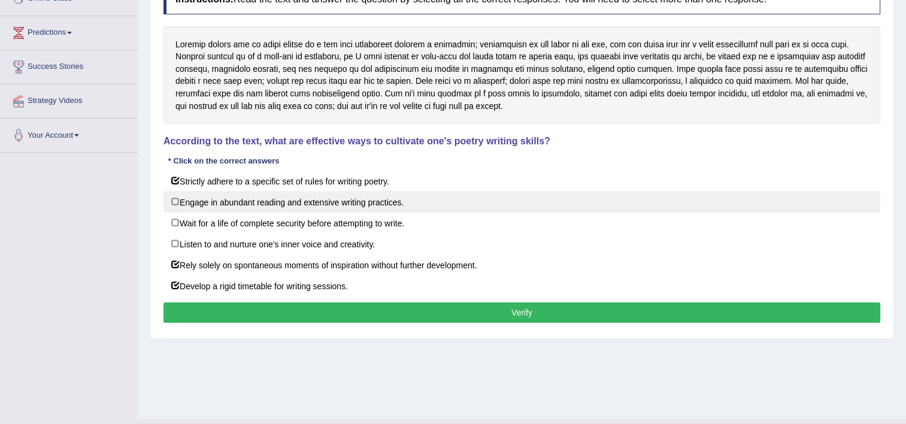
click at [382, 208] on label "Engage in abundant reading and extensive writing practices." at bounding box center [521, 202] width 717 height 22
click at [337, 202] on label "Engage in abundant reading and extensive writing practices." at bounding box center [521, 202] width 717 height 22
checkbox input "false"
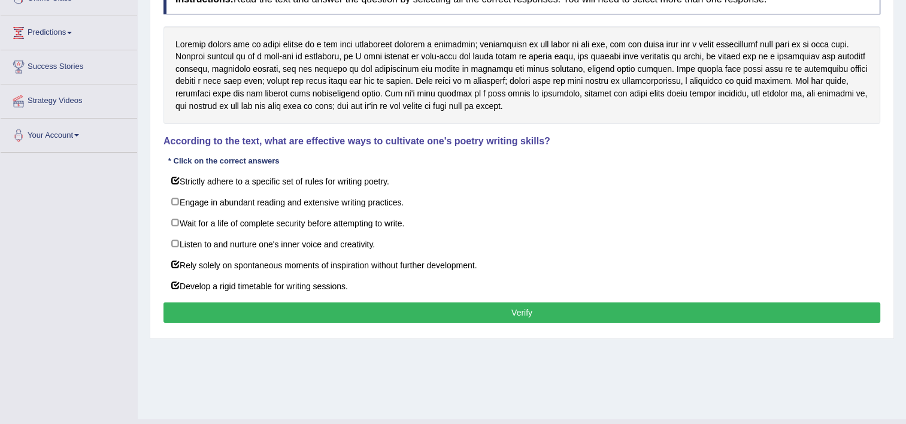
click at [381, 314] on button "Verify" at bounding box center [521, 312] width 717 height 20
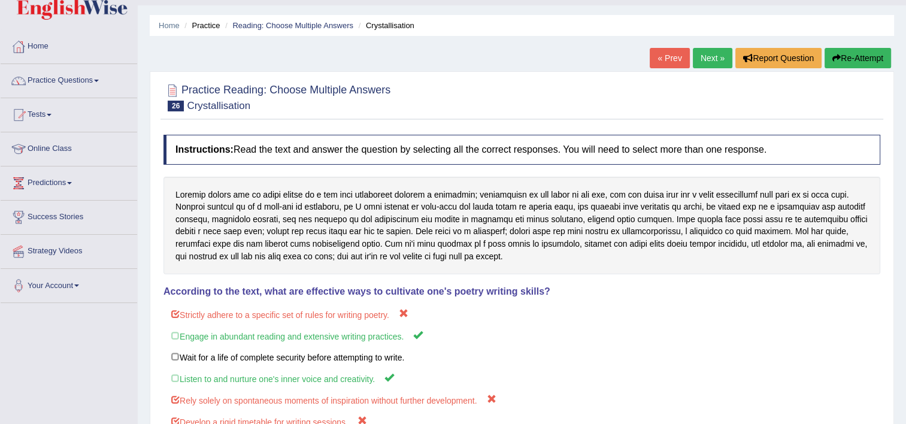
scroll to position [25, 0]
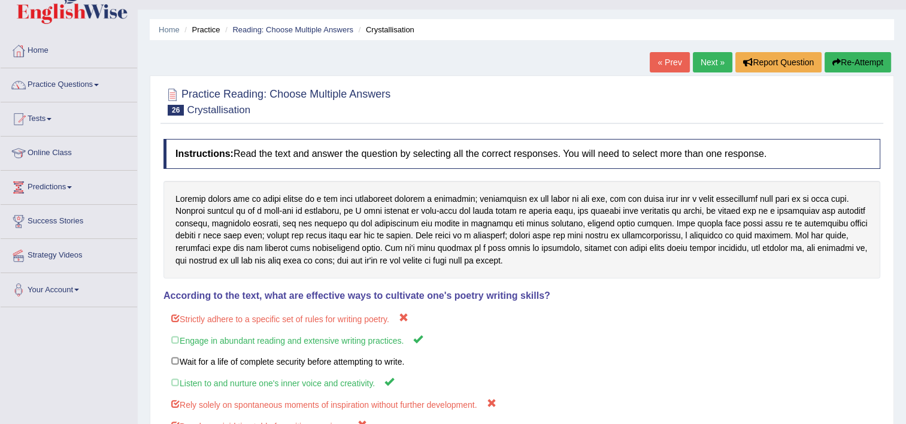
click at [705, 62] on link "Next »" at bounding box center [713, 62] width 40 height 20
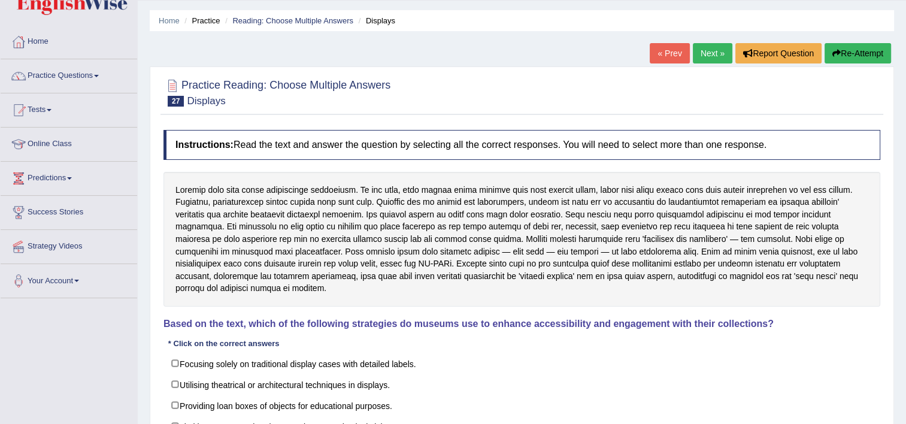
scroll to position [120, 0]
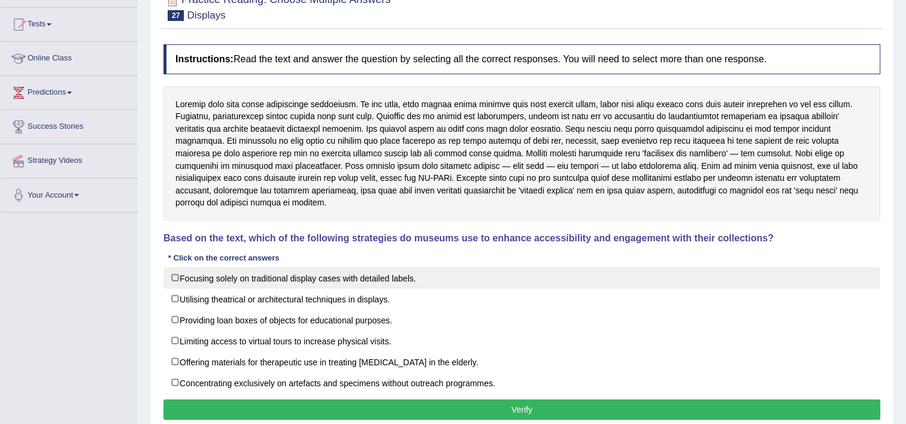
click at [402, 267] on label "Focusing solely on traditional display cases with detailed labels." at bounding box center [521, 278] width 717 height 22
checkbox input "true"
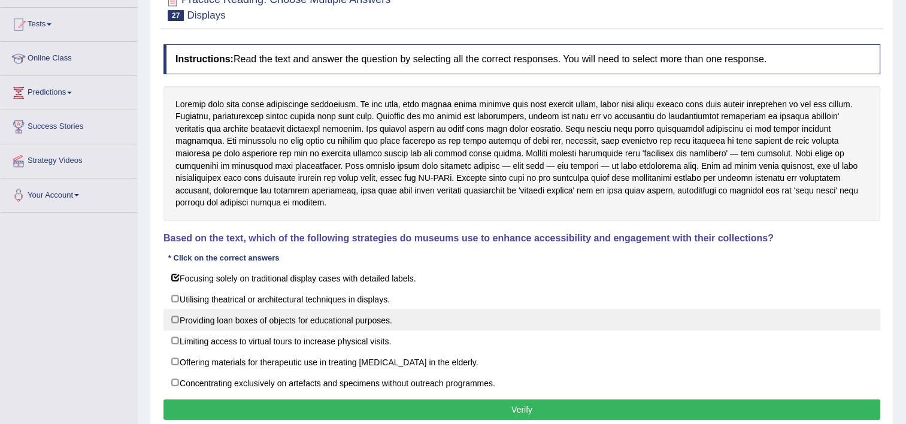
drag, startPoint x: 374, startPoint y: 290, endPoint x: 396, endPoint y: 306, distance: 27.1
click at [374, 290] on label "Utilising theatrical or architectural techniques in displays." at bounding box center [521, 299] width 717 height 22
checkbox input "true"
click at [314, 309] on label "Providing loan boxes of objects for educational purposes." at bounding box center [521, 320] width 717 height 22
checkbox input "true"
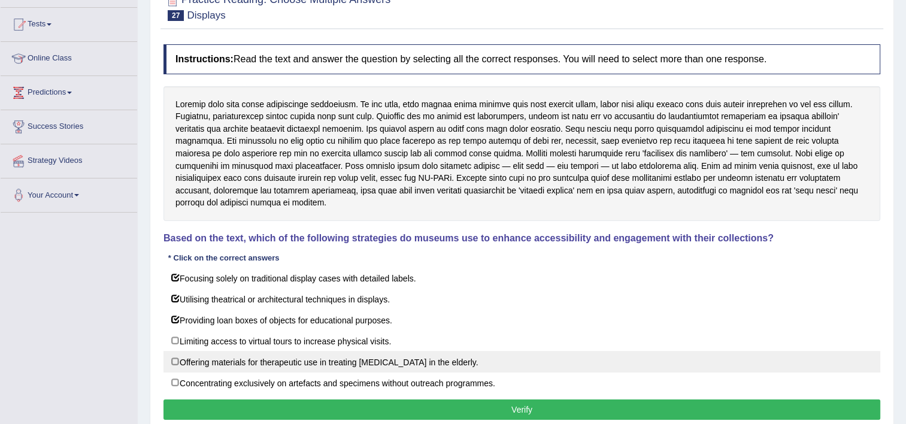
click at [241, 355] on label "Offering materials for therapeutic use in treating memory loss in the elderly." at bounding box center [521, 362] width 717 height 22
checkbox input "true"
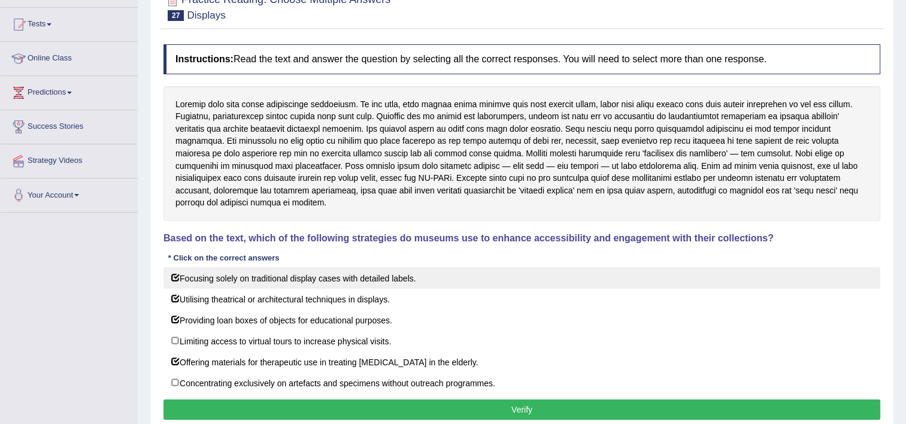
click at [410, 267] on label "Focusing solely on traditional display cases with detailed labels." at bounding box center [521, 278] width 717 height 22
checkbox input "false"
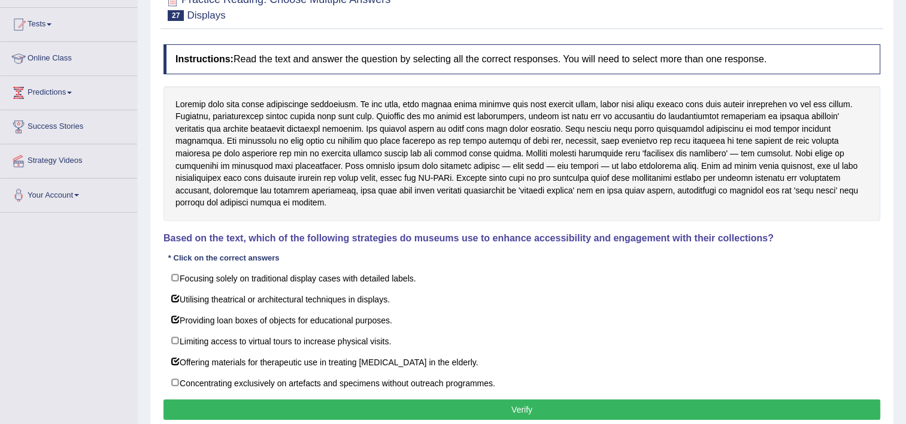
click at [471, 399] on button "Verify" at bounding box center [521, 409] width 717 height 20
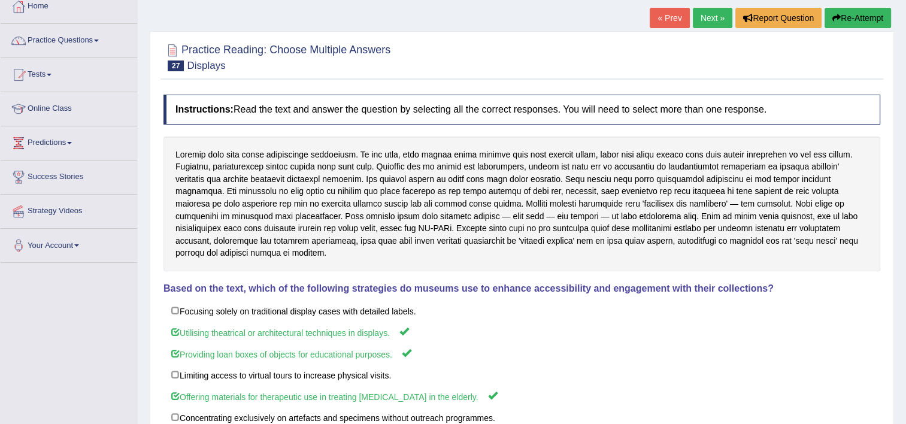
scroll to position [0, 0]
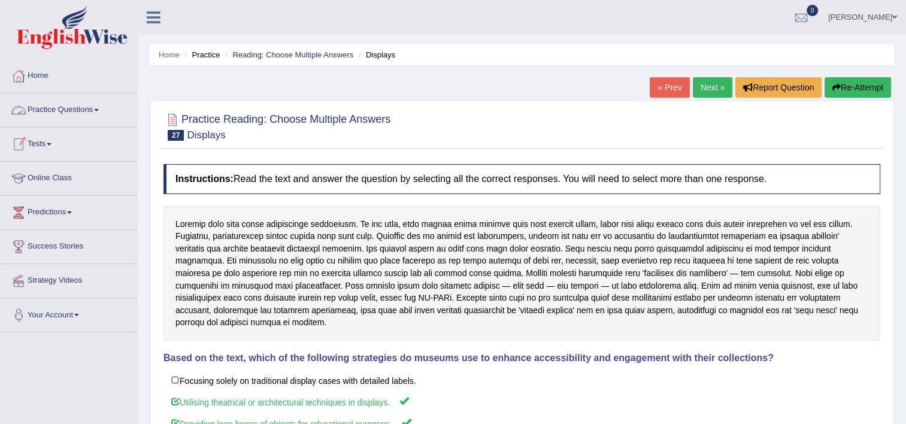
click at [52, 109] on link "Practice Questions" at bounding box center [69, 108] width 137 height 30
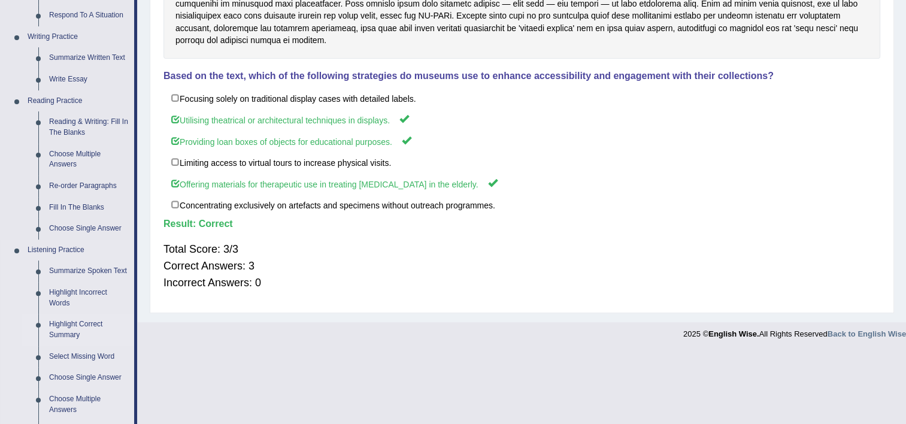
scroll to position [299, 0]
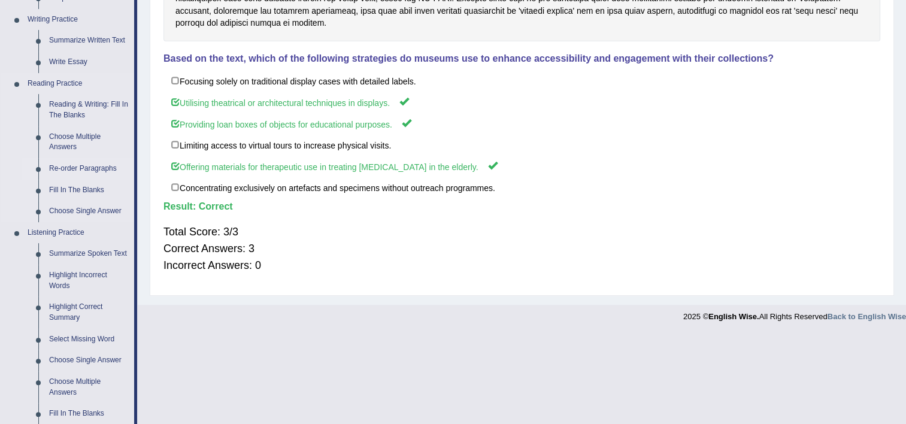
click at [63, 168] on link "Re-order Paragraphs" at bounding box center [89, 169] width 90 height 22
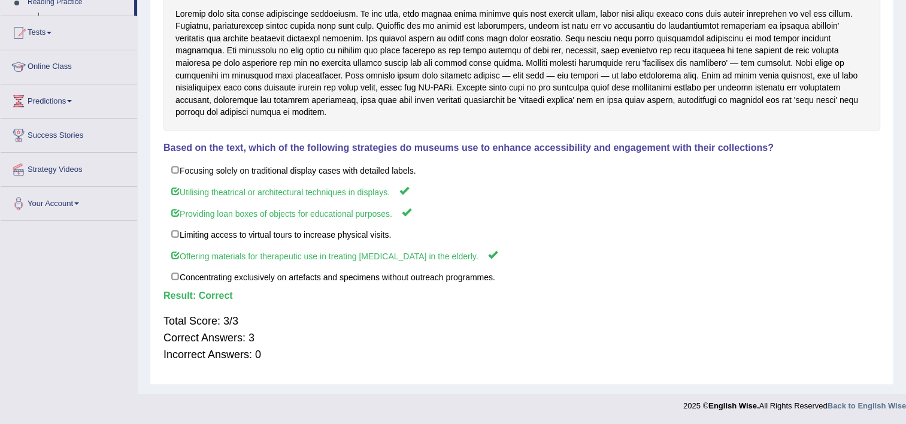
scroll to position [205, 0]
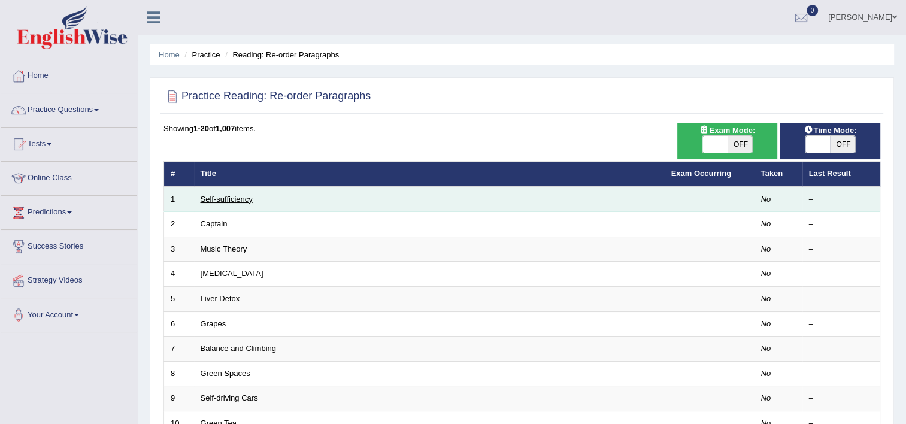
click at [230, 196] on link "Self-sufficiency" at bounding box center [227, 199] width 52 height 9
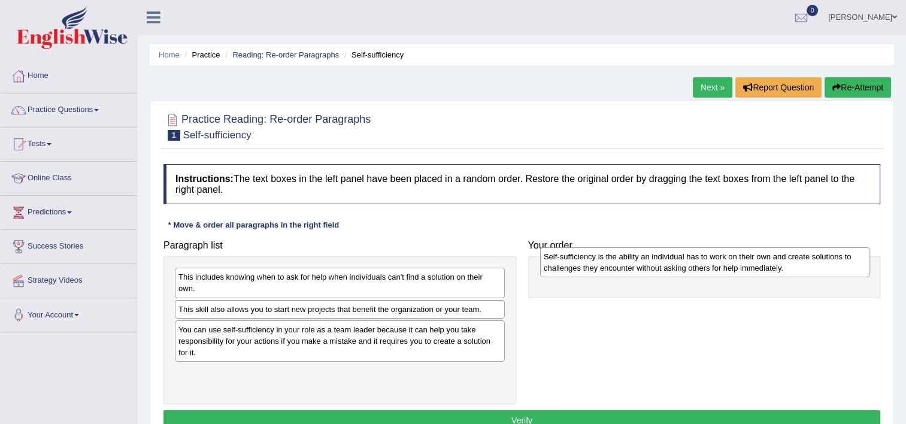
drag, startPoint x: 414, startPoint y: 351, endPoint x: 630, endPoint y: 268, distance: 231.7
click at [630, 268] on div "Self-sufficiency is the ability an individual has to work on their own and crea…" at bounding box center [705, 262] width 330 height 30
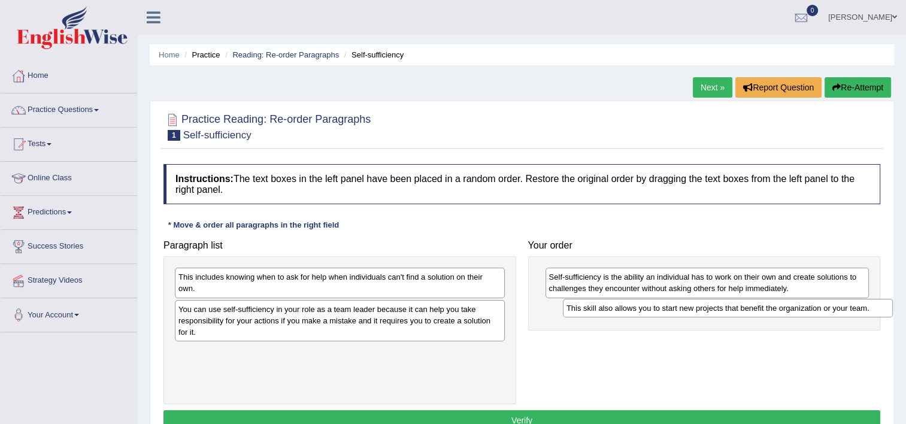
drag, startPoint x: 225, startPoint y: 311, endPoint x: 608, endPoint y: 308, distance: 383.9
click at [608, 308] on div "This skill also allows you to start new projects that benefit the organization …" at bounding box center [728, 308] width 330 height 19
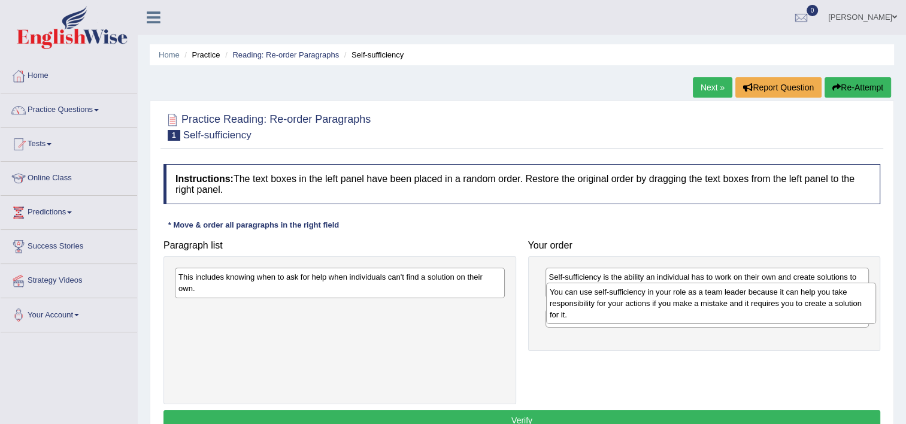
drag, startPoint x: 428, startPoint y: 316, endPoint x: 772, endPoint y: 300, distance: 344.7
click at [772, 300] on div "You can use self-sufficiency in your role as a team leader because it can help …" at bounding box center [711, 303] width 330 height 41
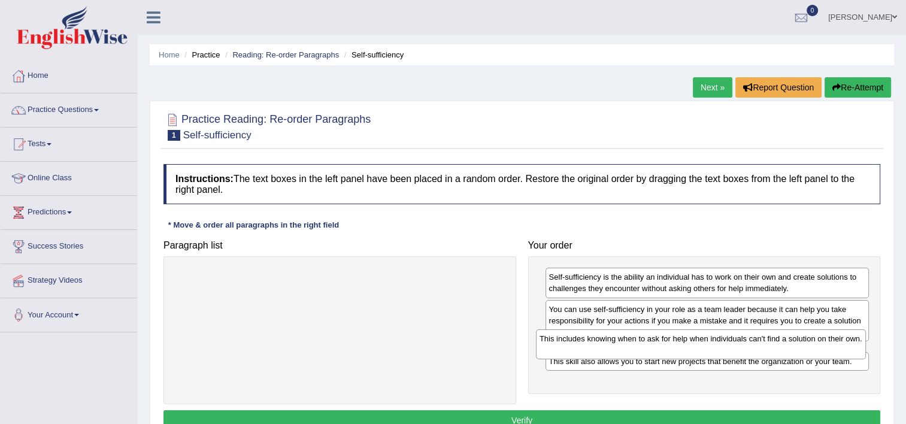
drag, startPoint x: 371, startPoint y: 287, endPoint x: 743, endPoint y: 346, distance: 376.0
click at [743, 346] on div "This includes knowing when to ask for help when individuals can't find a soluti…" at bounding box center [701, 344] width 330 height 30
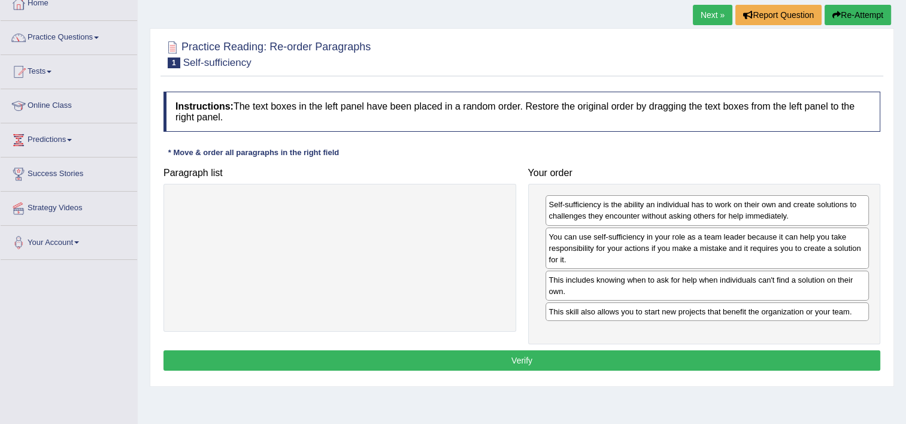
scroll to position [120, 0]
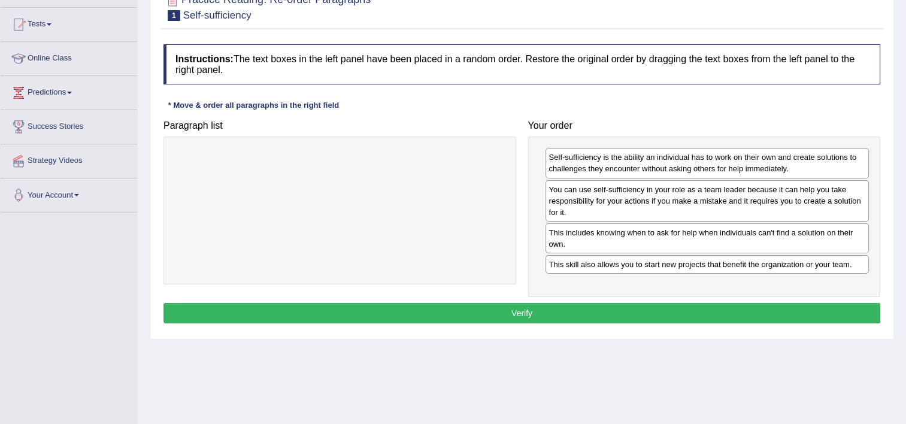
click at [660, 313] on button "Verify" at bounding box center [521, 313] width 717 height 20
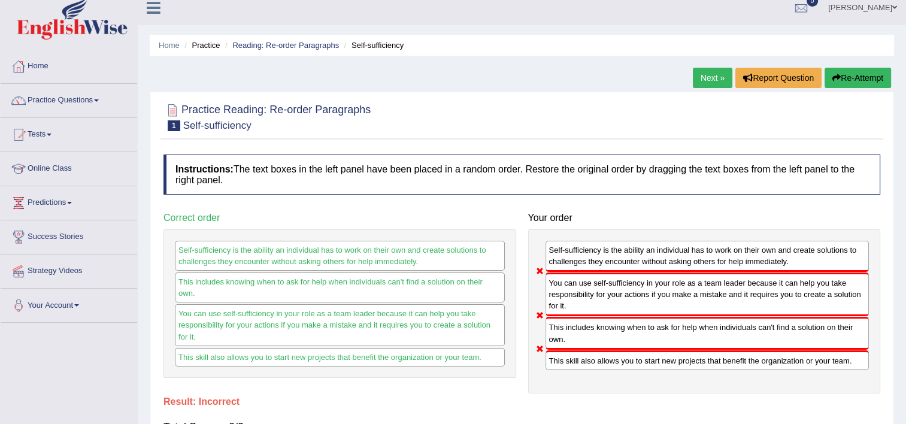
scroll to position [0, 0]
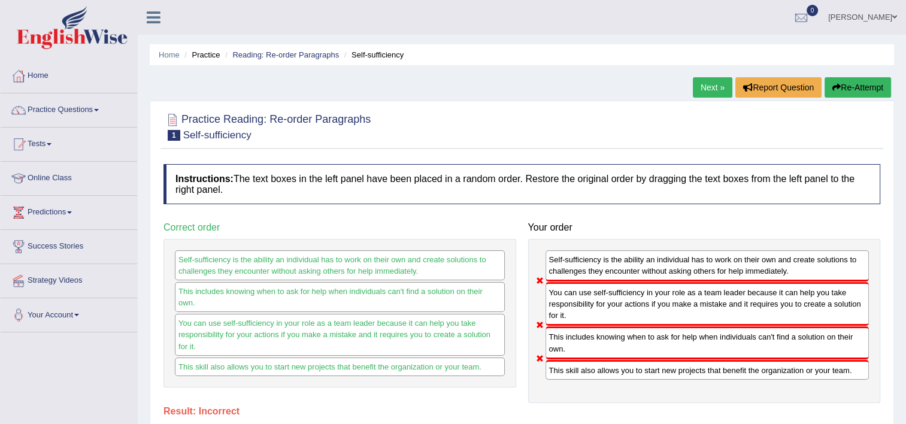
click at [704, 84] on link "Next »" at bounding box center [713, 87] width 40 height 20
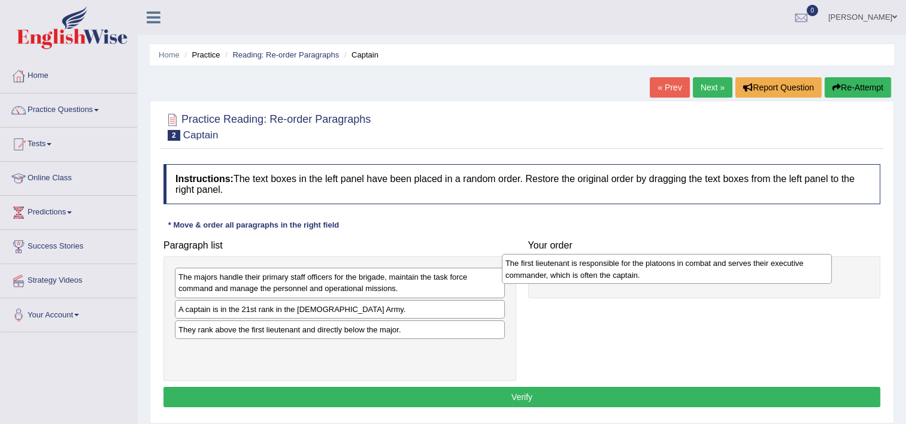
drag, startPoint x: 207, startPoint y: 355, endPoint x: 547, endPoint y: 271, distance: 350.2
click at [547, 271] on div "The first lieutenant is responsible for the platoons in combat and serves their…" at bounding box center [667, 269] width 330 height 30
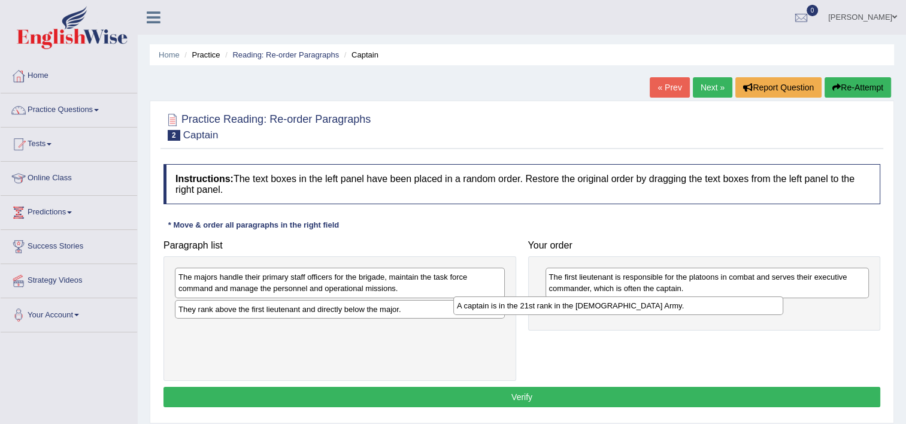
drag, startPoint x: 313, startPoint y: 309, endPoint x: 607, endPoint y: 306, distance: 293.5
click at [607, 306] on div "A captain is in the 21st rank in the [DEMOGRAPHIC_DATA] Army." at bounding box center [618, 305] width 330 height 19
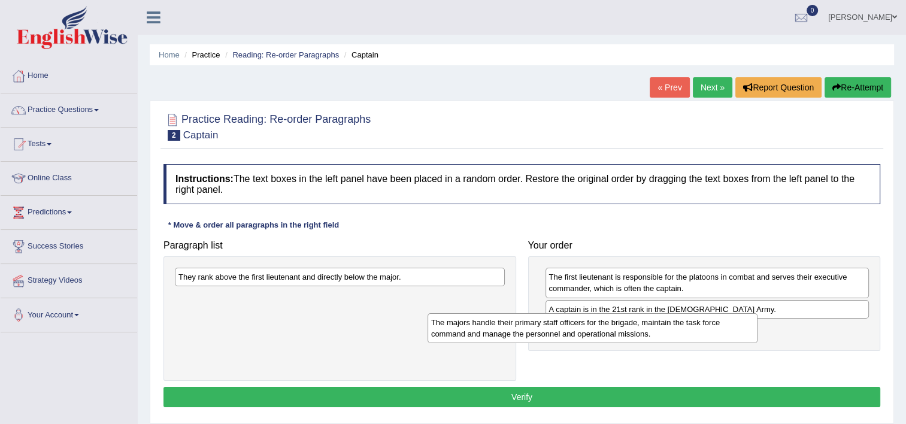
drag, startPoint x: 553, startPoint y: 302, endPoint x: 735, endPoint y: 322, distance: 183.1
click at [735, 322] on div "The majors handle their primary staff officers for the brigade, maintain the ta…" at bounding box center [593, 328] width 330 height 30
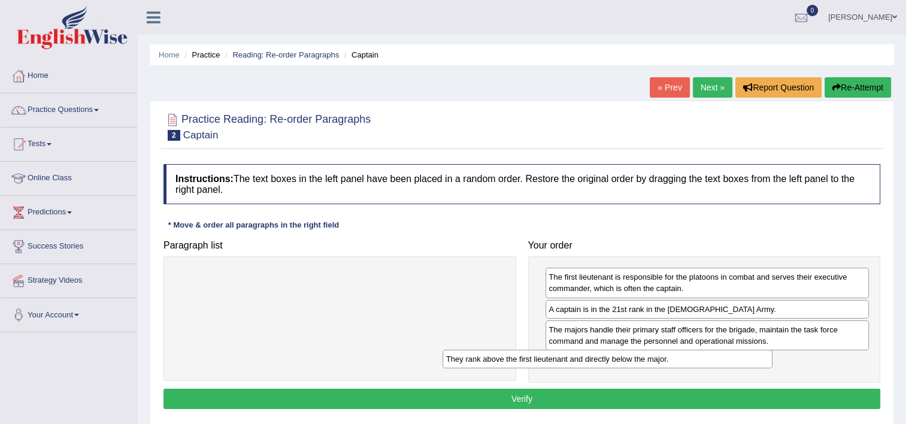
drag, startPoint x: 477, startPoint y: 275, endPoint x: 753, endPoint y: 359, distance: 288.5
click at [753, 359] on div "They rank above the first lieutenant and directly below the major." at bounding box center [608, 359] width 330 height 19
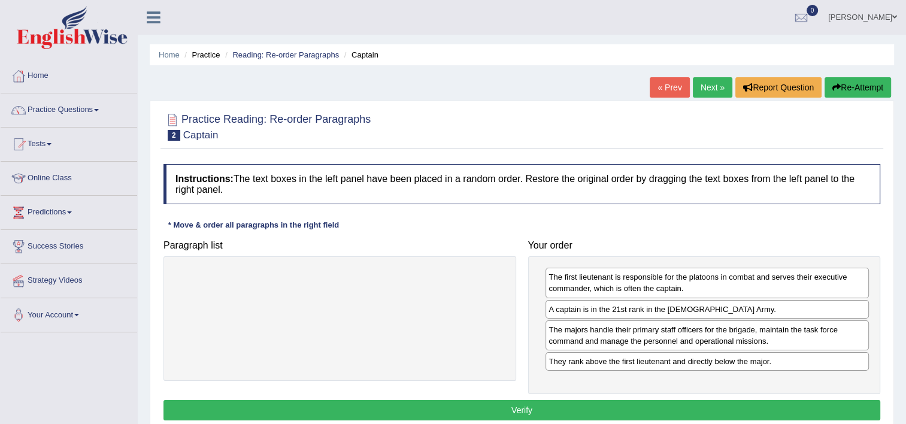
click at [678, 413] on button "Verify" at bounding box center [521, 410] width 717 height 20
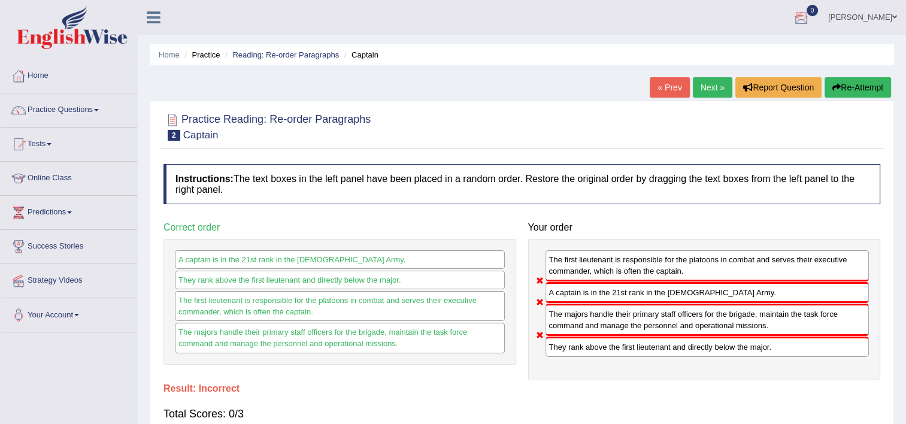
click at [704, 84] on link "Next »" at bounding box center [713, 87] width 40 height 20
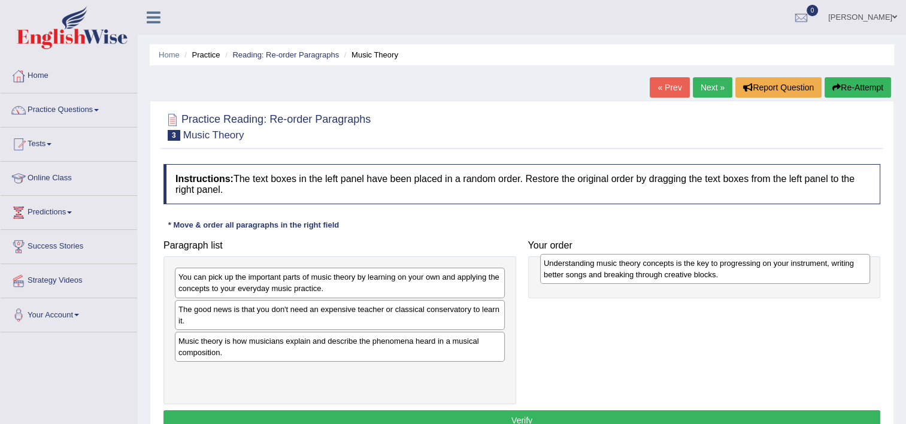
drag, startPoint x: 277, startPoint y: 378, endPoint x: 642, endPoint y: 269, distance: 381.2
click at [642, 269] on div "Understanding music theory concepts is the key to progressing on your instrumen…" at bounding box center [705, 269] width 330 height 30
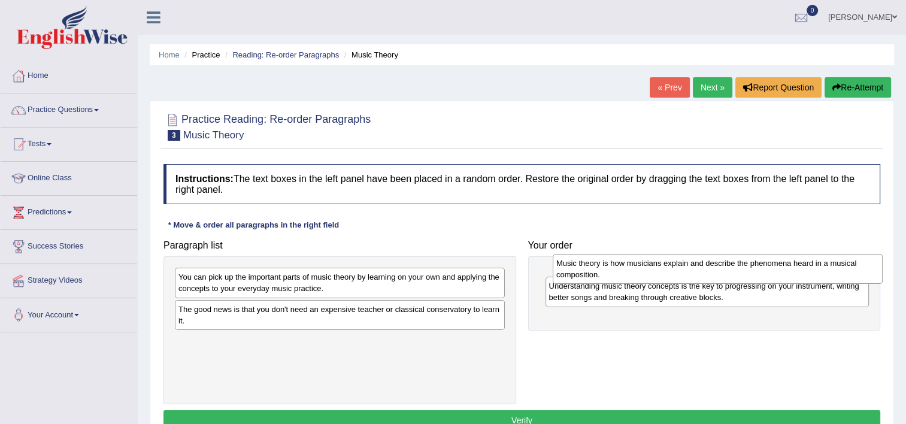
drag, startPoint x: 328, startPoint y: 350, endPoint x: 702, endPoint y: 271, distance: 382.6
click at [702, 271] on div "Music theory is how musicians explain and describe the phenomena heard in a mus…" at bounding box center [718, 269] width 330 height 30
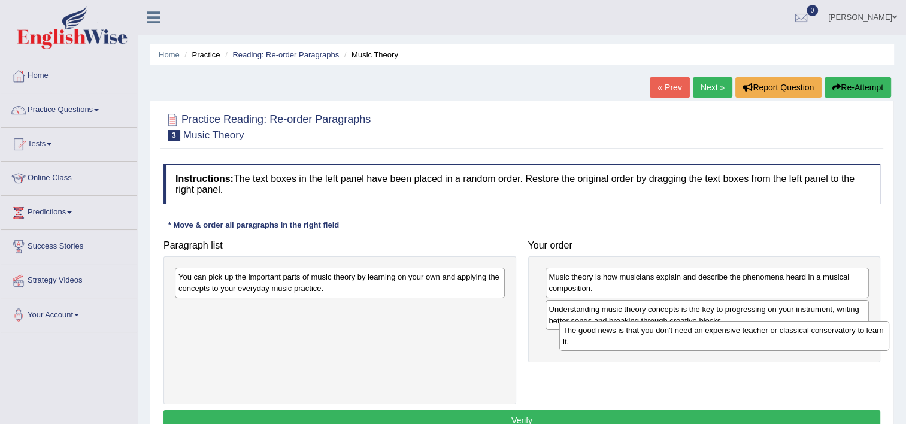
drag, startPoint x: 314, startPoint y: 311, endPoint x: 692, endPoint y: 332, distance: 378.4
click at [692, 332] on div "The good news is that you don't need an expensive teacher or classical conserva…" at bounding box center [724, 336] width 330 height 30
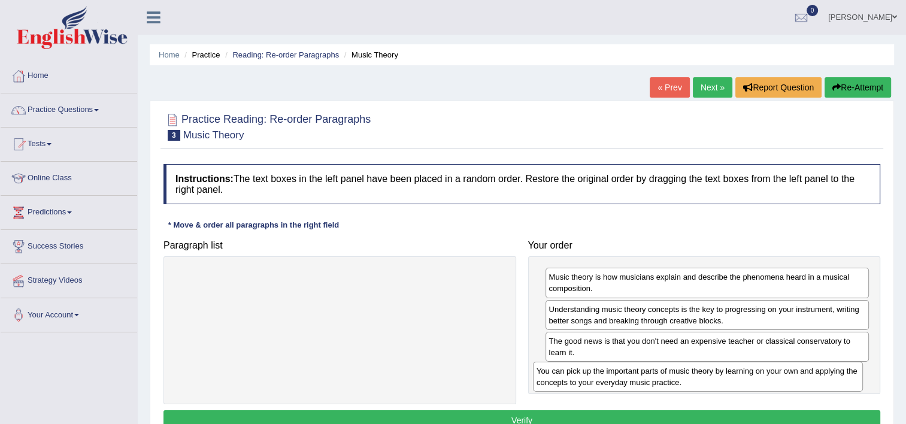
drag, startPoint x: 492, startPoint y: 281, endPoint x: 851, endPoint y: 383, distance: 372.9
click at [851, 376] on div "You can pick up the important parts of music theory by learning on your own and…" at bounding box center [698, 377] width 330 height 30
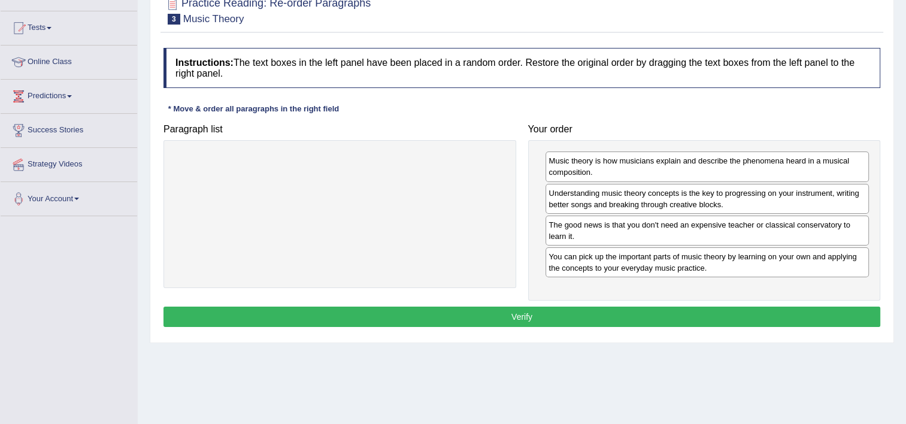
scroll to position [120, 0]
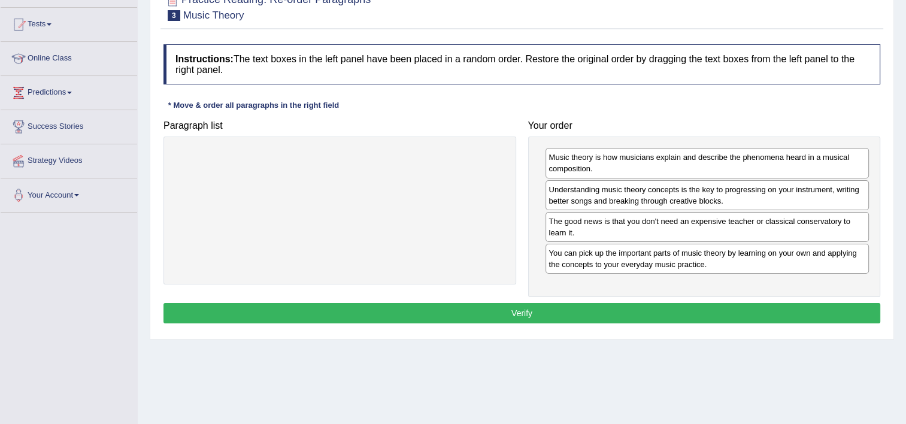
click at [745, 317] on button "Verify" at bounding box center [521, 313] width 717 height 20
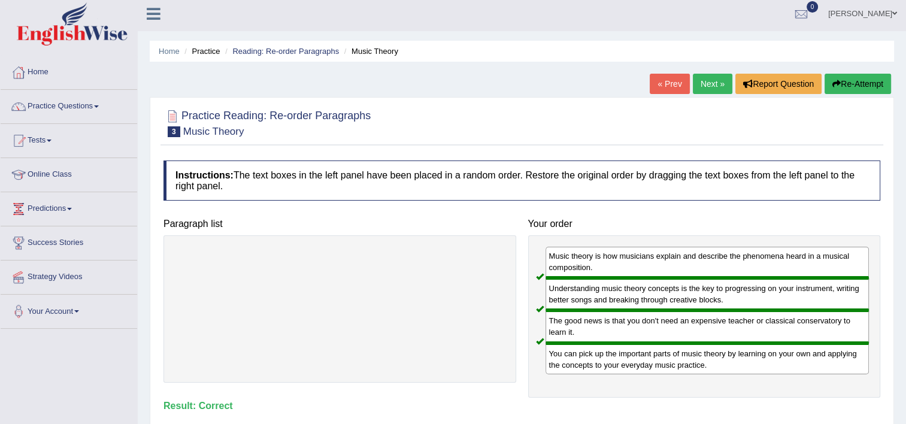
scroll to position [0, 0]
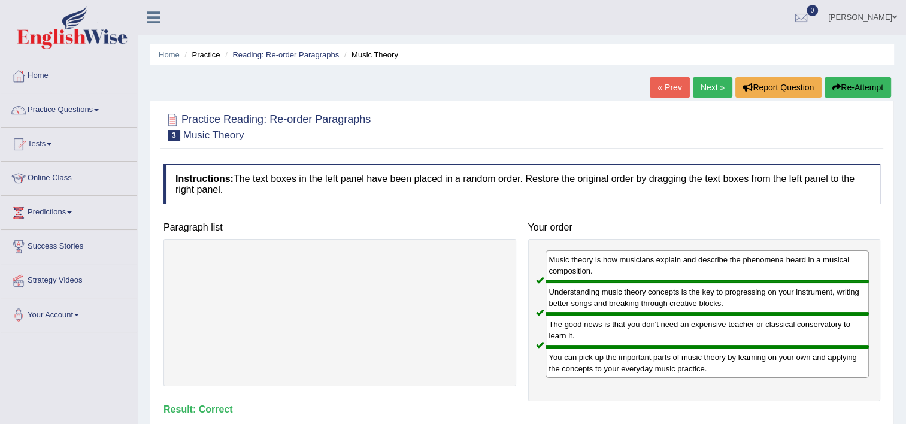
click at [698, 86] on link "Next »" at bounding box center [713, 87] width 40 height 20
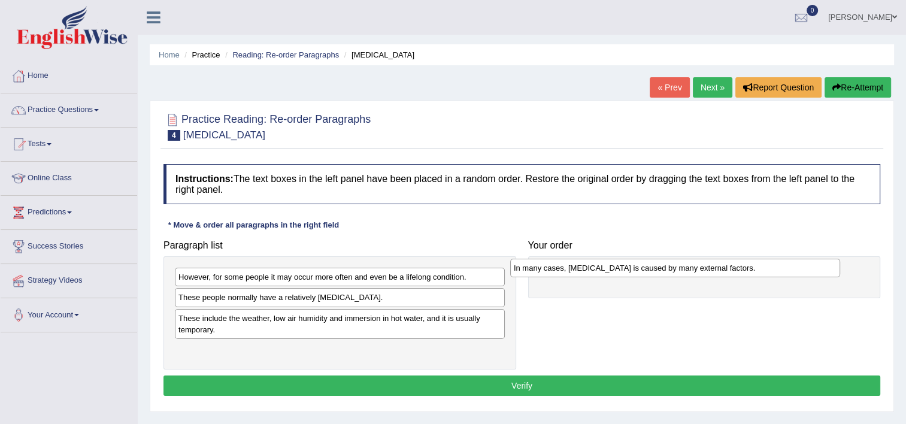
drag, startPoint x: 241, startPoint y: 298, endPoint x: 578, endPoint y: 268, distance: 337.8
click at [577, 268] on div "In many cases, [MEDICAL_DATA] is caused by many external factors." at bounding box center [675, 268] width 330 height 19
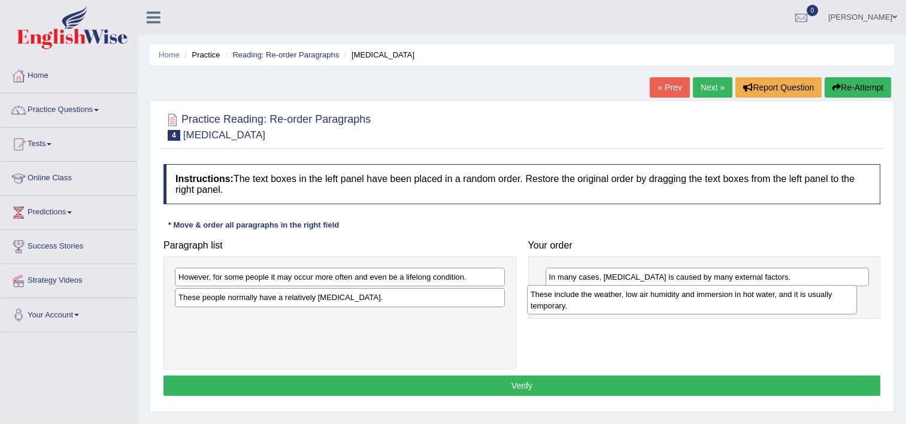
drag, startPoint x: 281, startPoint y: 326, endPoint x: 633, endPoint y: 303, distance: 352.9
click at [633, 303] on div "These include the weather, low air humidity and immersion in hot water, and it …" at bounding box center [692, 300] width 330 height 30
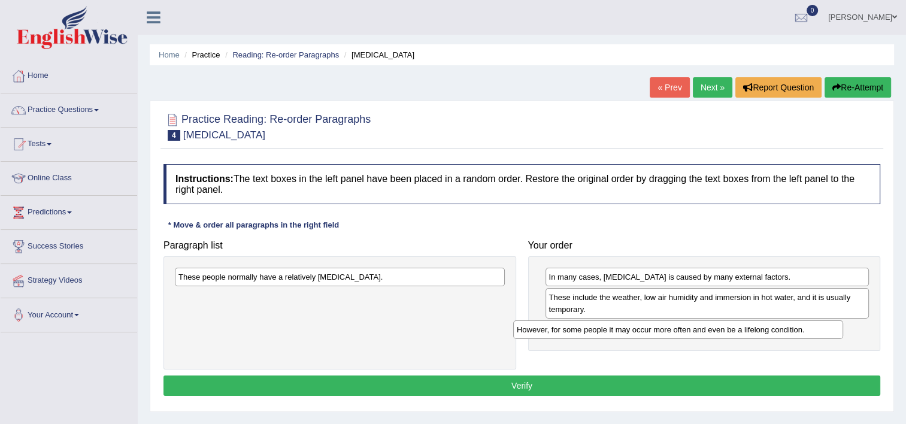
drag, startPoint x: 326, startPoint y: 283, endPoint x: 652, endPoint y: 329, distance: 328.9
click at [652, 329] on div "However, for some people it may occur more often and even be a lifelong conditi…" at bounding box center [678, 329] width 330 height 19
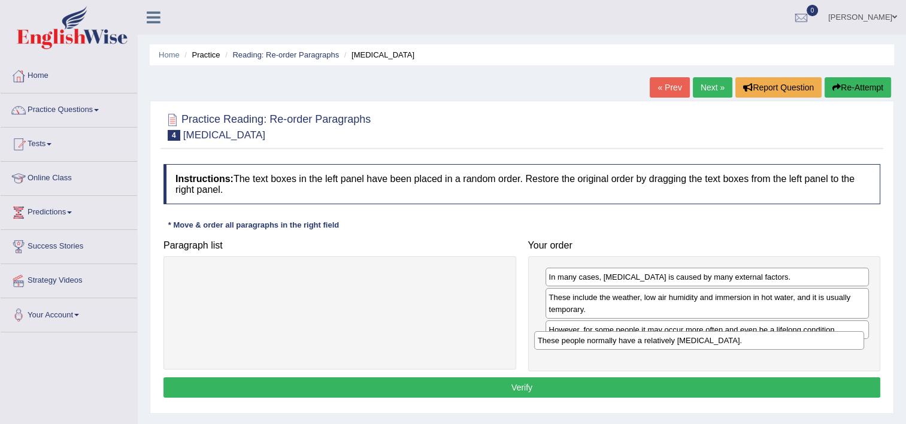
drag, startPoint x: 374, startPoint y: 283, endPoint x: 726, endPoint y: 340, distance: 356.8
click at [726, 340] on div "These people normally have a relatively [MEDICAL_DATA]." at bounding box center [699, 340] width 330 height 19
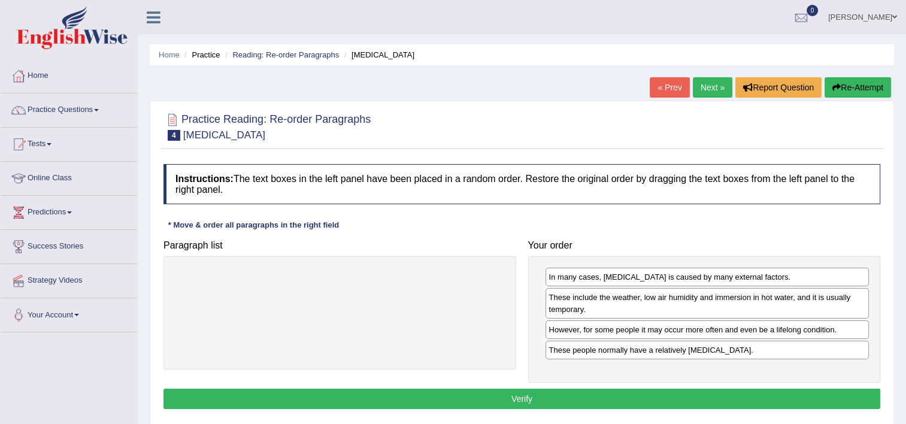
click at [711, 395] on button "Verify" at bounding box center [521, 399] width 717 height 20
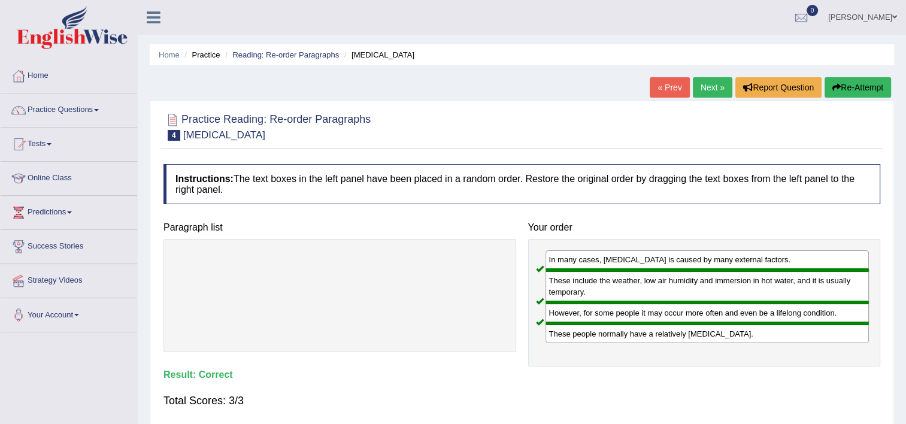
click at [705, 86] on link "Next »" at bounding box center [713, 87] width 40 height 20
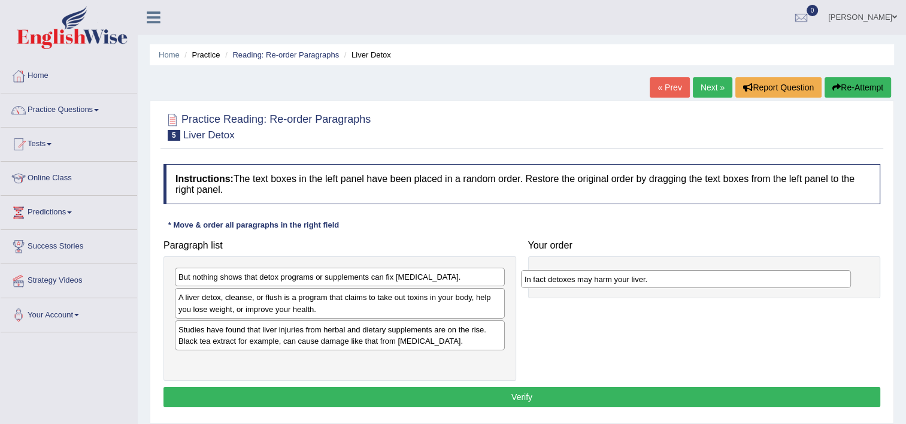
drag, startPoint x: 273, startPoint y: 365, endPoint x: 619, endPoint y: 284, distance: 355.6
click at [619, 284] on div "In fact detoxes may harm your liver." at bounding box center [686, 279] width 330 height 19
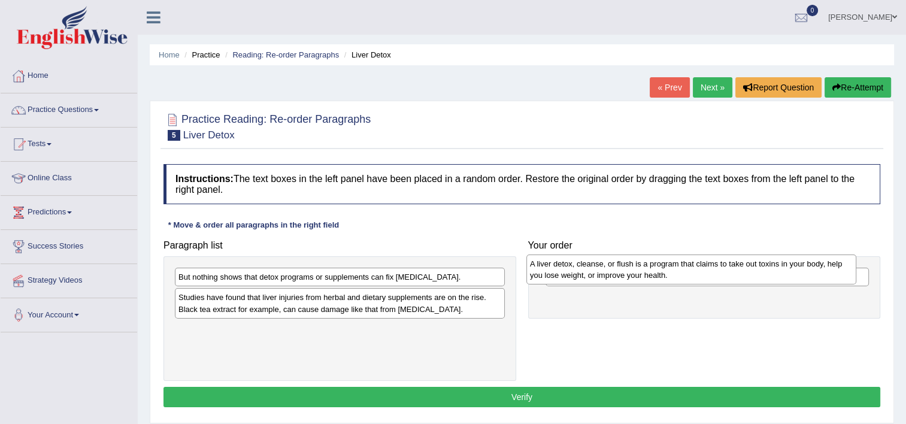
drag, startPoint x: 293, startPoint y: 311, endPoint x: 654, endPoint y: 273, distance: 362.6
click at [647, 277] on div "A liver detox, cleanse, or flush is a program that claims to take out toxins in…" at bounding box center [691, 270] width 330 height 30
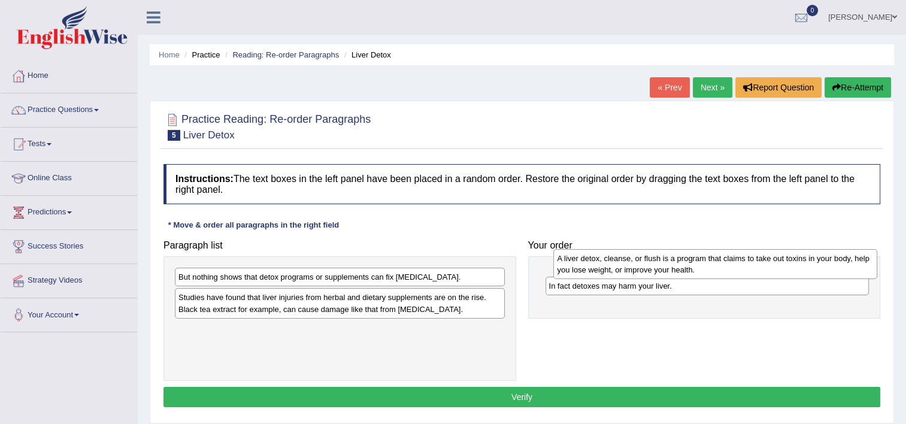
drag, startPoint x: 653, startPoint y: 275, endPoint x: 656, endPoint y: 264, distance: 11.0
click at [656, 264] on div "A liver detox, cleanse, or flush is a program that claims to take out toxins in…" at bounding box center [715, 264] width 324 height 30
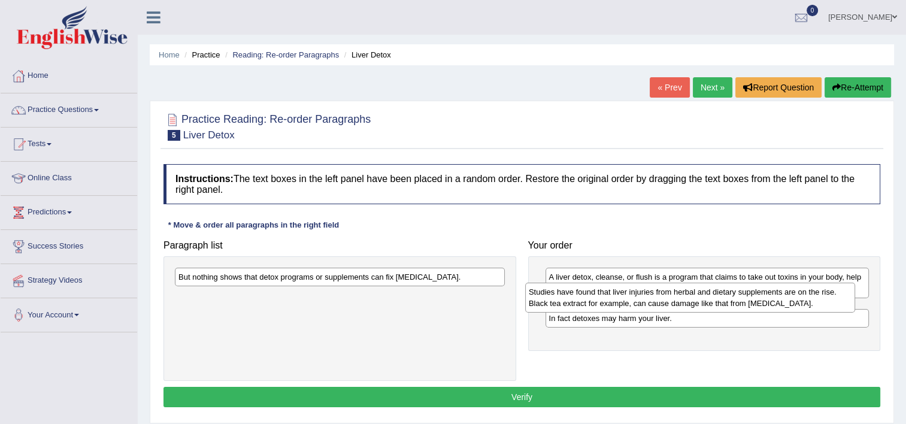
drag, startPoint x: 298, startPoint y: 303, endPoint x: 590, endPoint y: 300, distance: 292.3
click at [590, 300] on div "Studies have found that liver injuries from herbal and dietary supplements are …" at bounding box center [690, 298] width 330 height 30
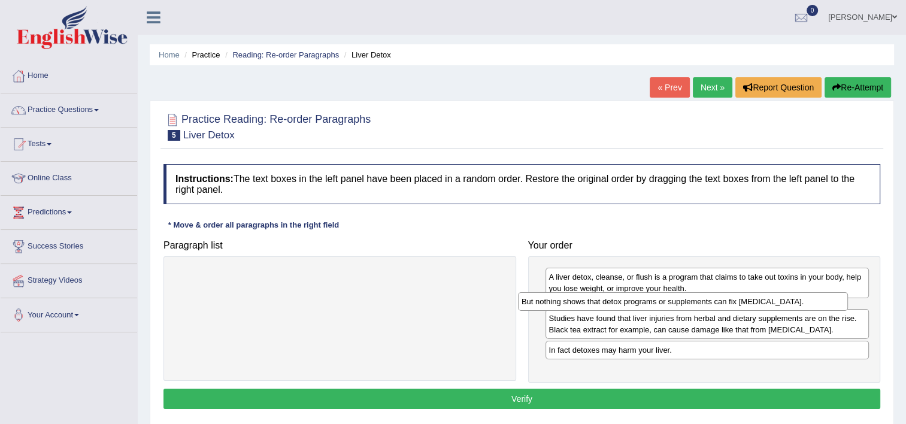
drag, startPoint x: 631, startPoint y: 289, endPoint x: 817, endPoint y: 294, distance: 186.3
click at [817, 294] on div "But nothing shows that detox programs or supplements can fix [MEDICAL_DATA]." at bounding box center [683, 301] width 330 height 19
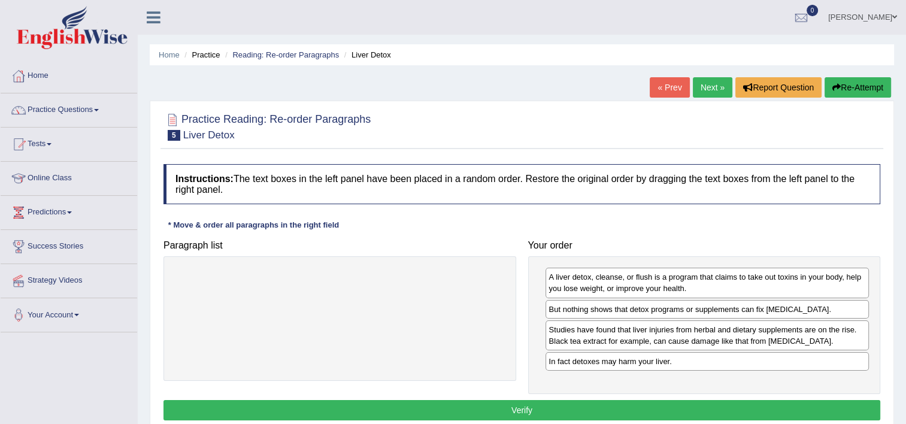
click at [588, 411] on button "Verify" at bounding box center [521, 410] width 717 height 20
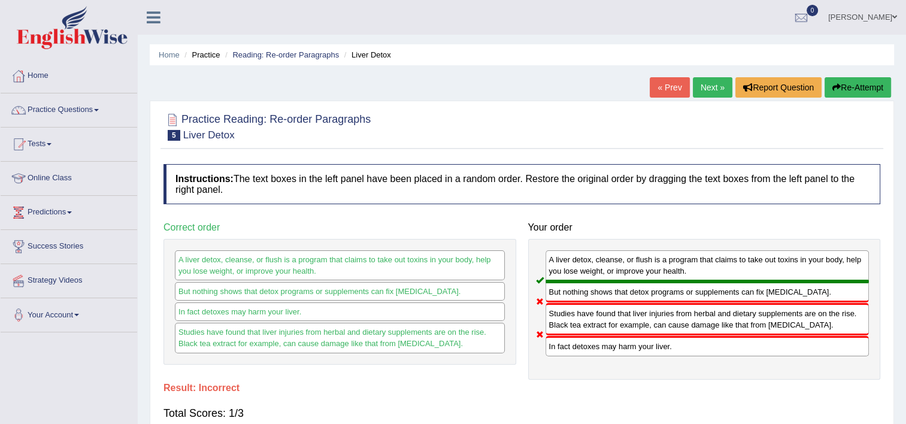
click at [708, 87] on link "Next »" at bounding box center [713, 87] width 40 height 20
